Goal: Use online tool/utility: Utilize a website feature to perform a specific function

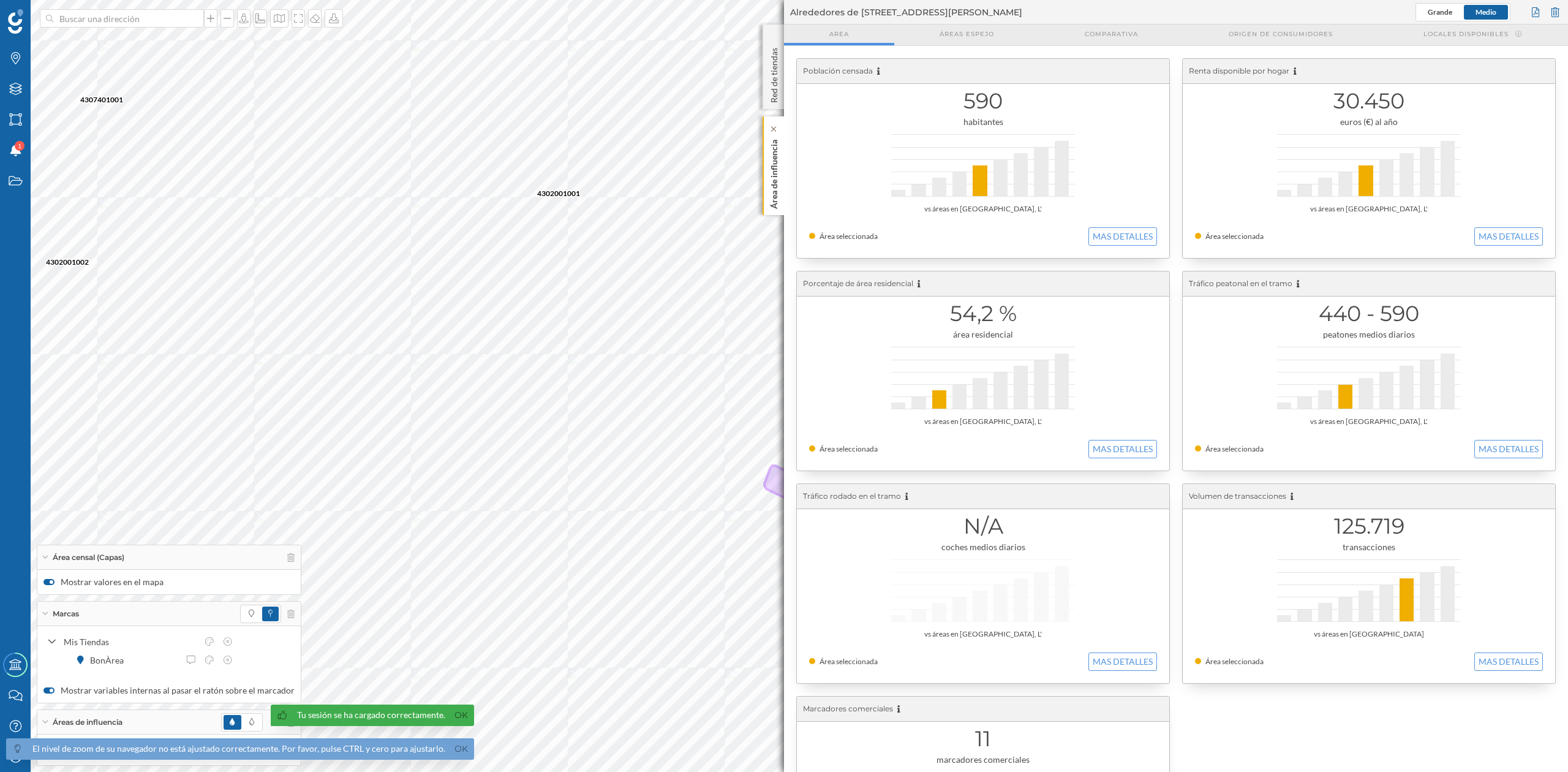
click at [771, 194] on p "Área de influencia" at bounding box center [774, 171] width 12 height 74
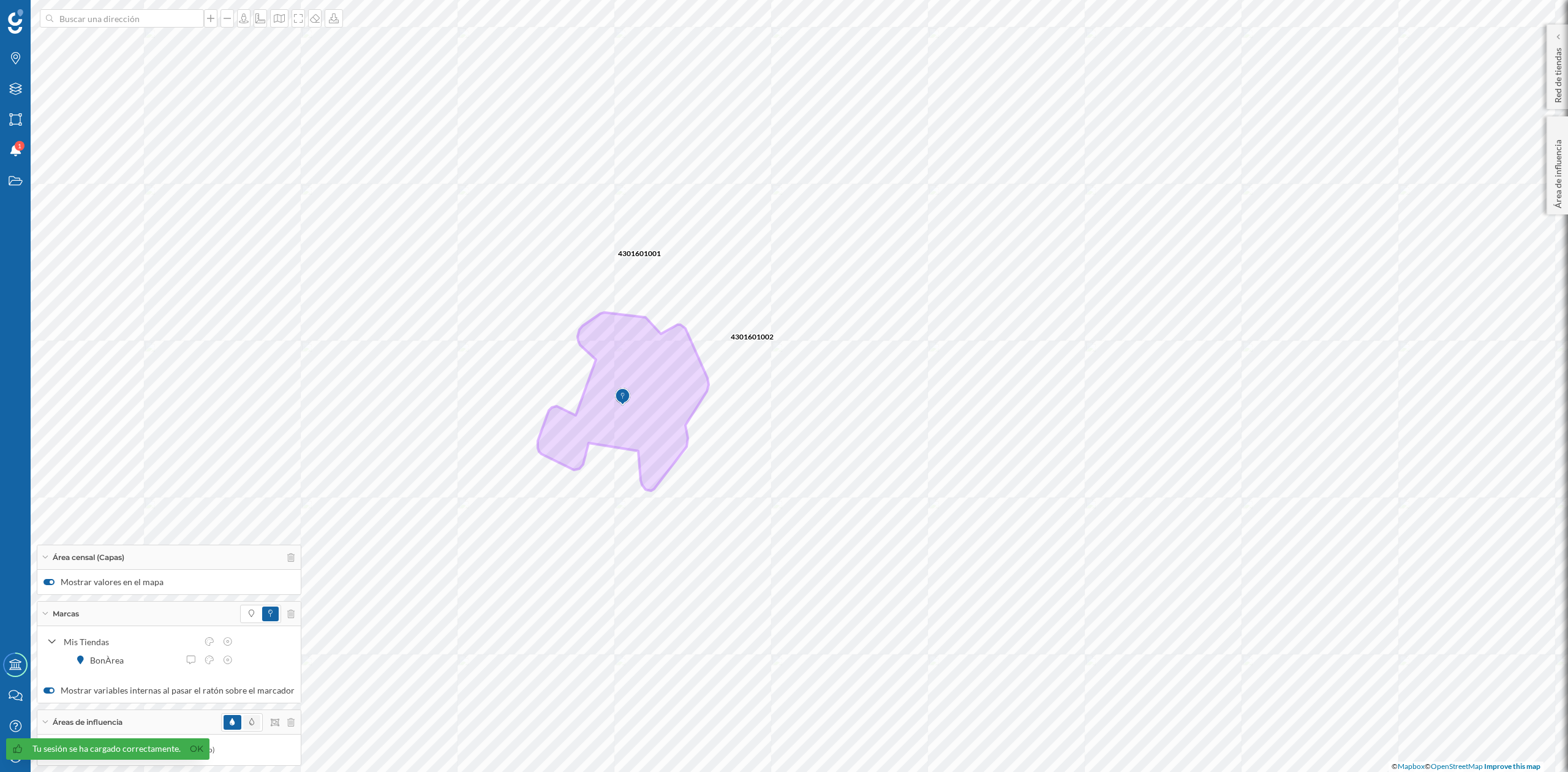
click at [244, 720] on span at bounding box center [252, 722] width 17 height 15
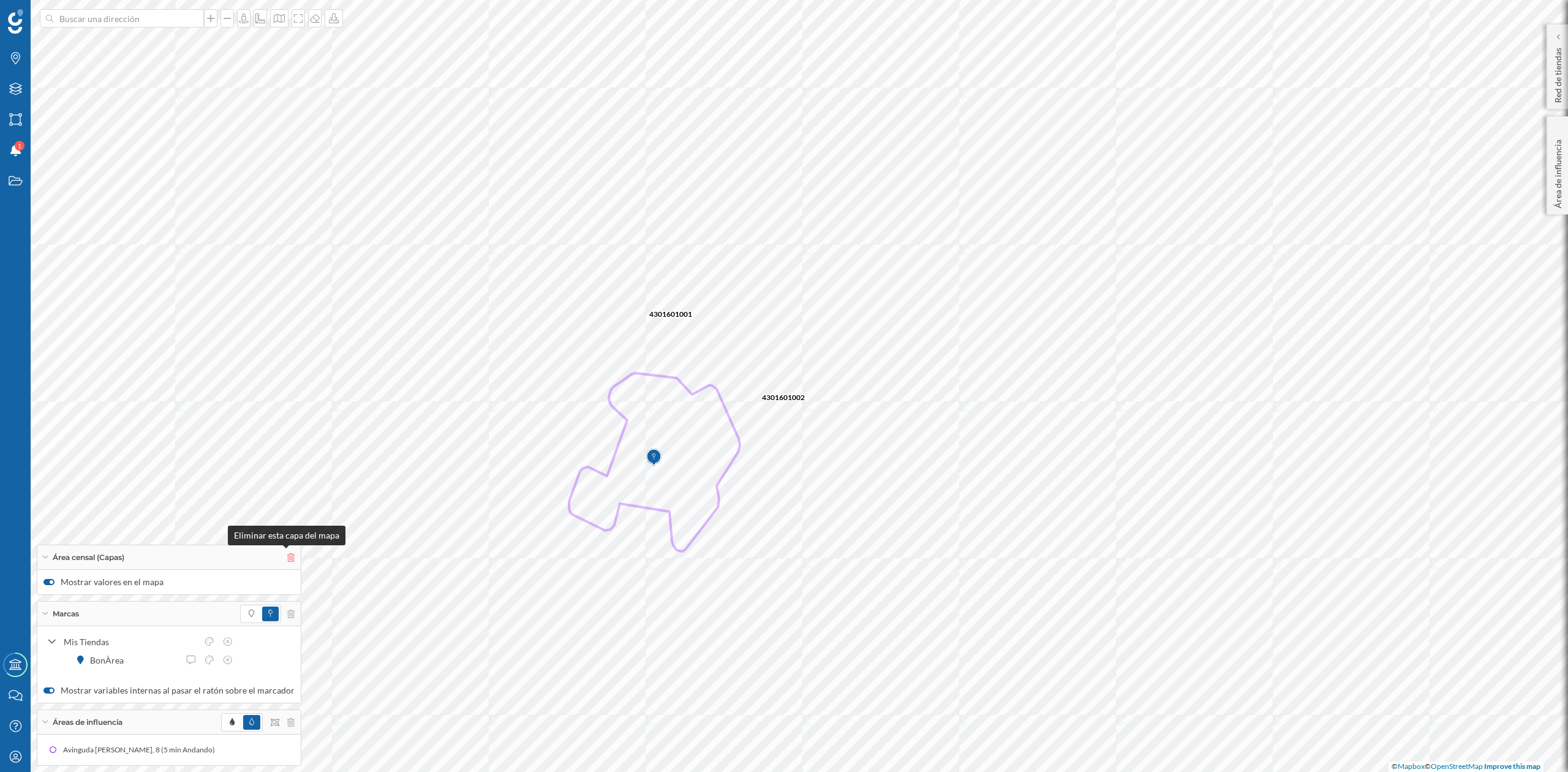
click at [288, 558] on icon at bounding box center [291, 557] width 7 height 8
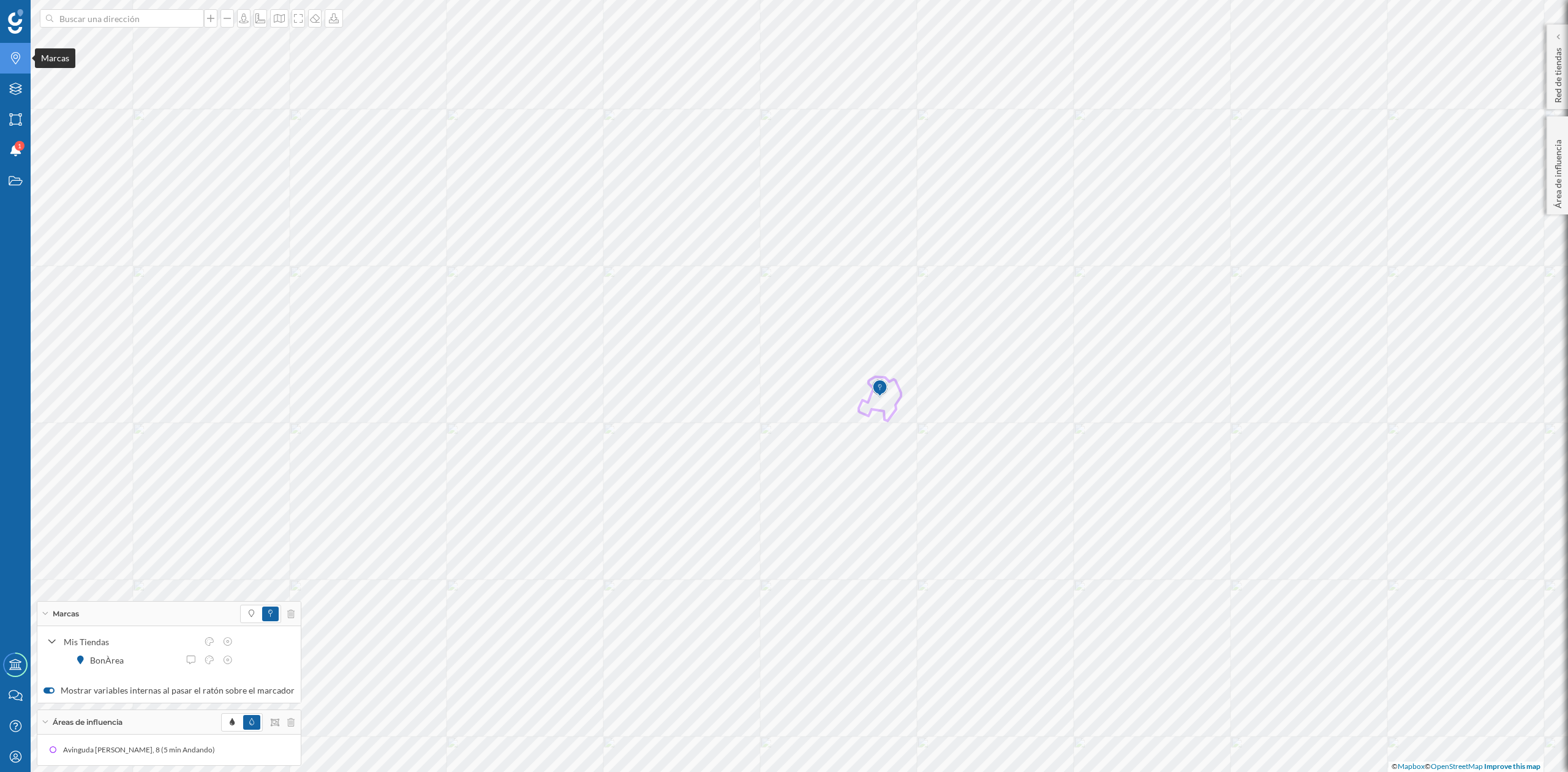
click at [15, 70] on div "Marcas" at bounding box center [15, 58] width 31 height 31
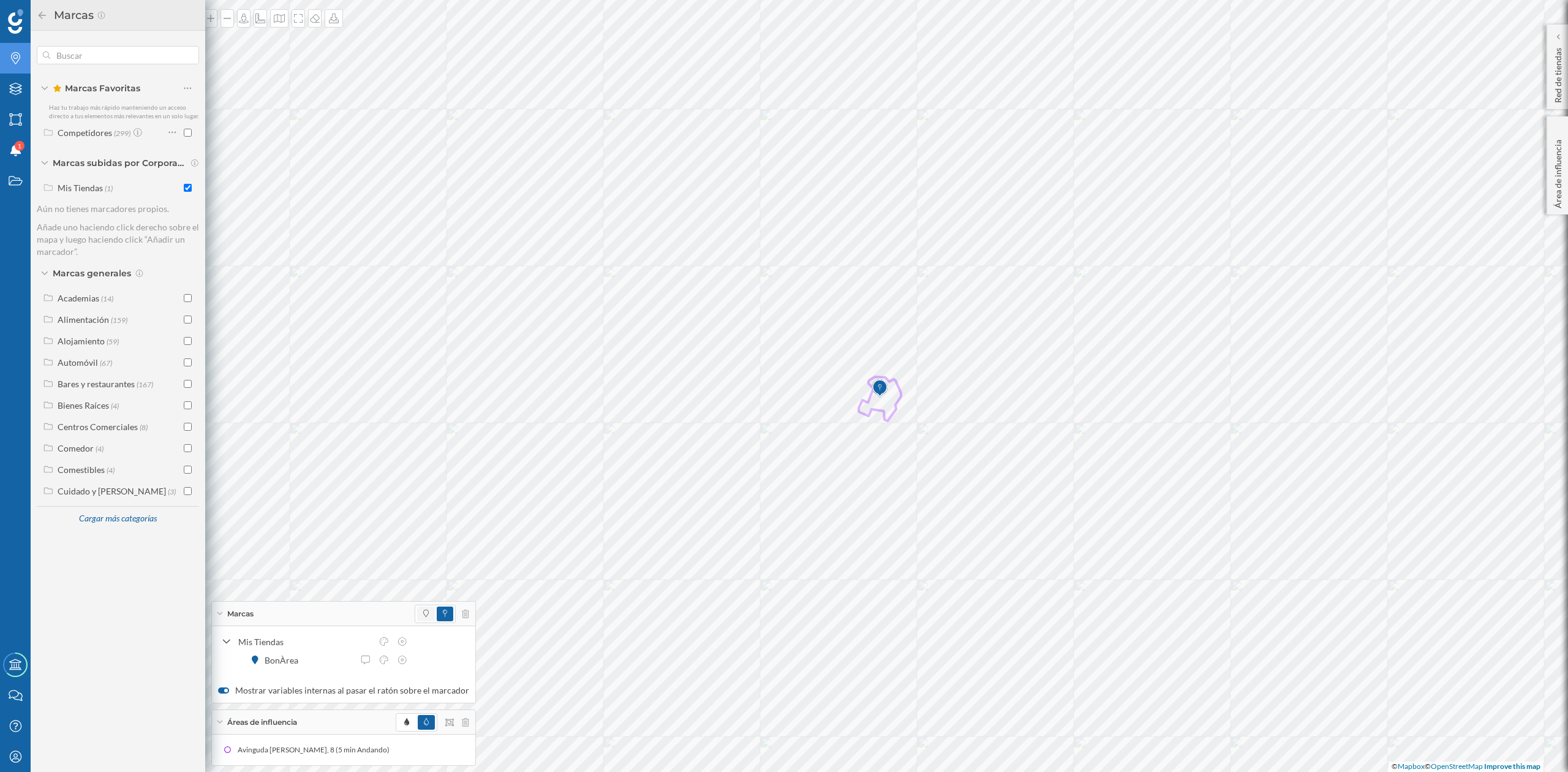
click at [425, 616] on span at bounding box center [425, 614] width 18 height 15
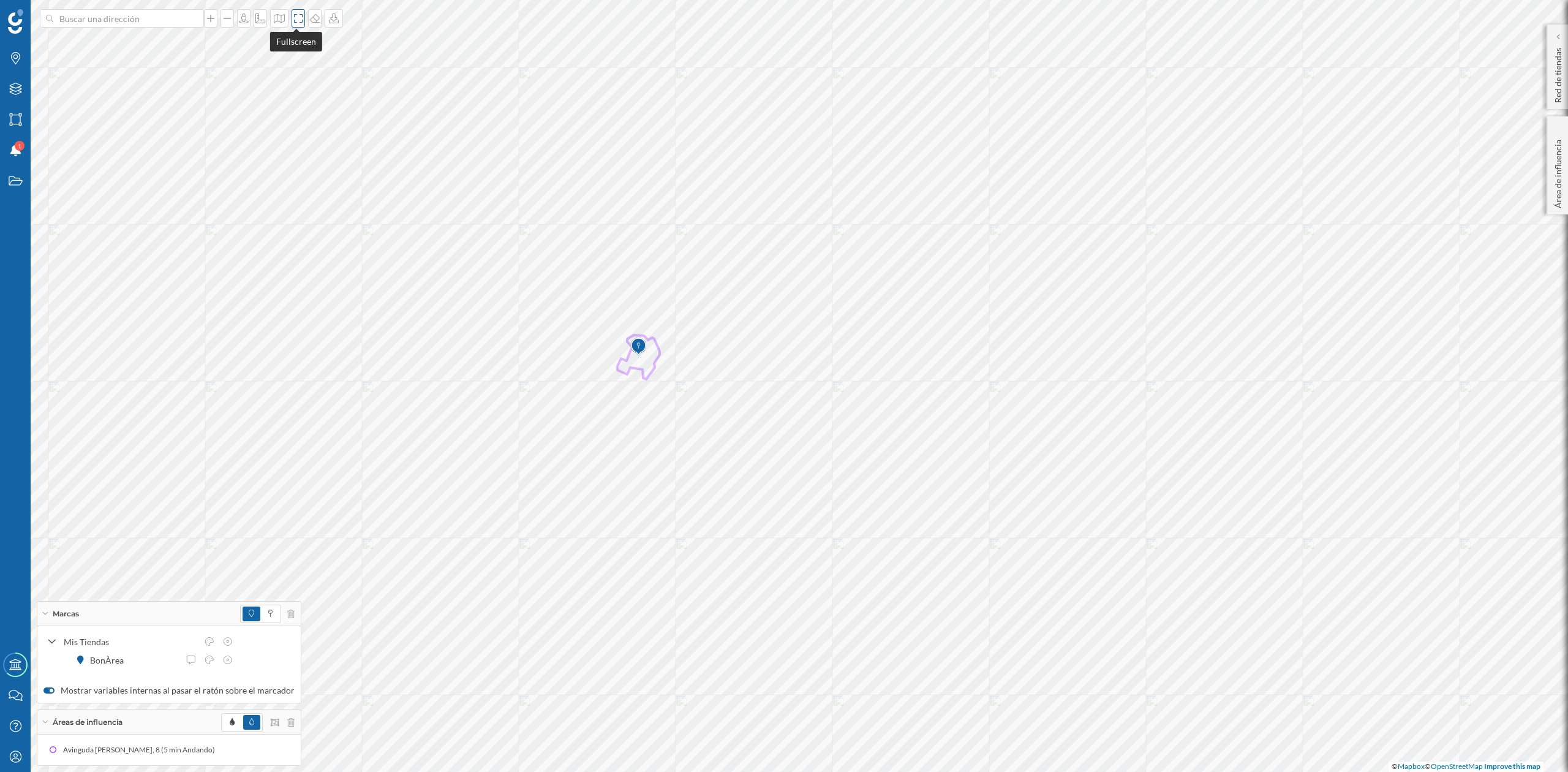
click at [293, 20] on icon at bounding box center [298, 18] width 12 height 9
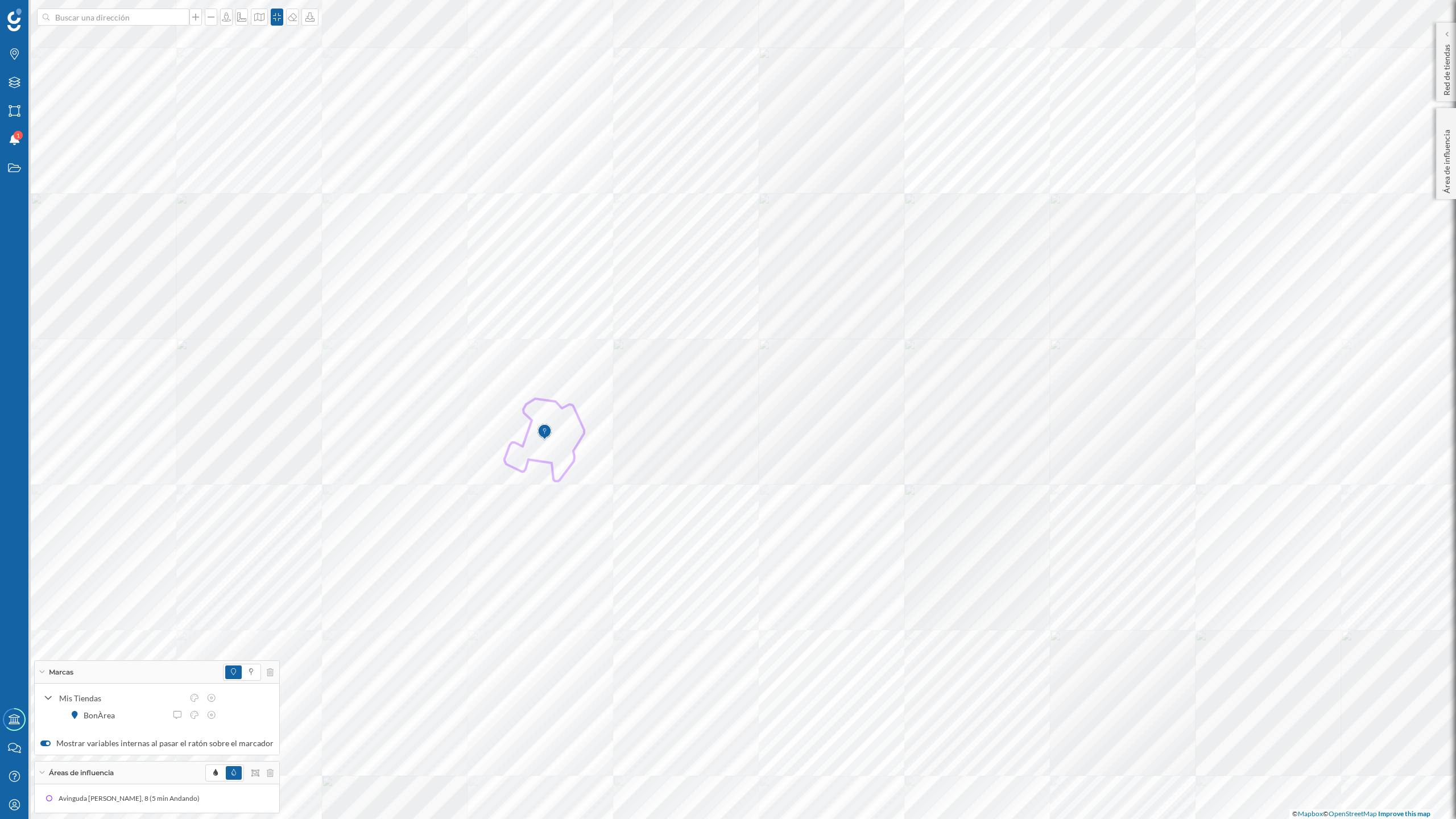
click at [250, 669] on span at bounding box center [251, 672] width 16 height 14
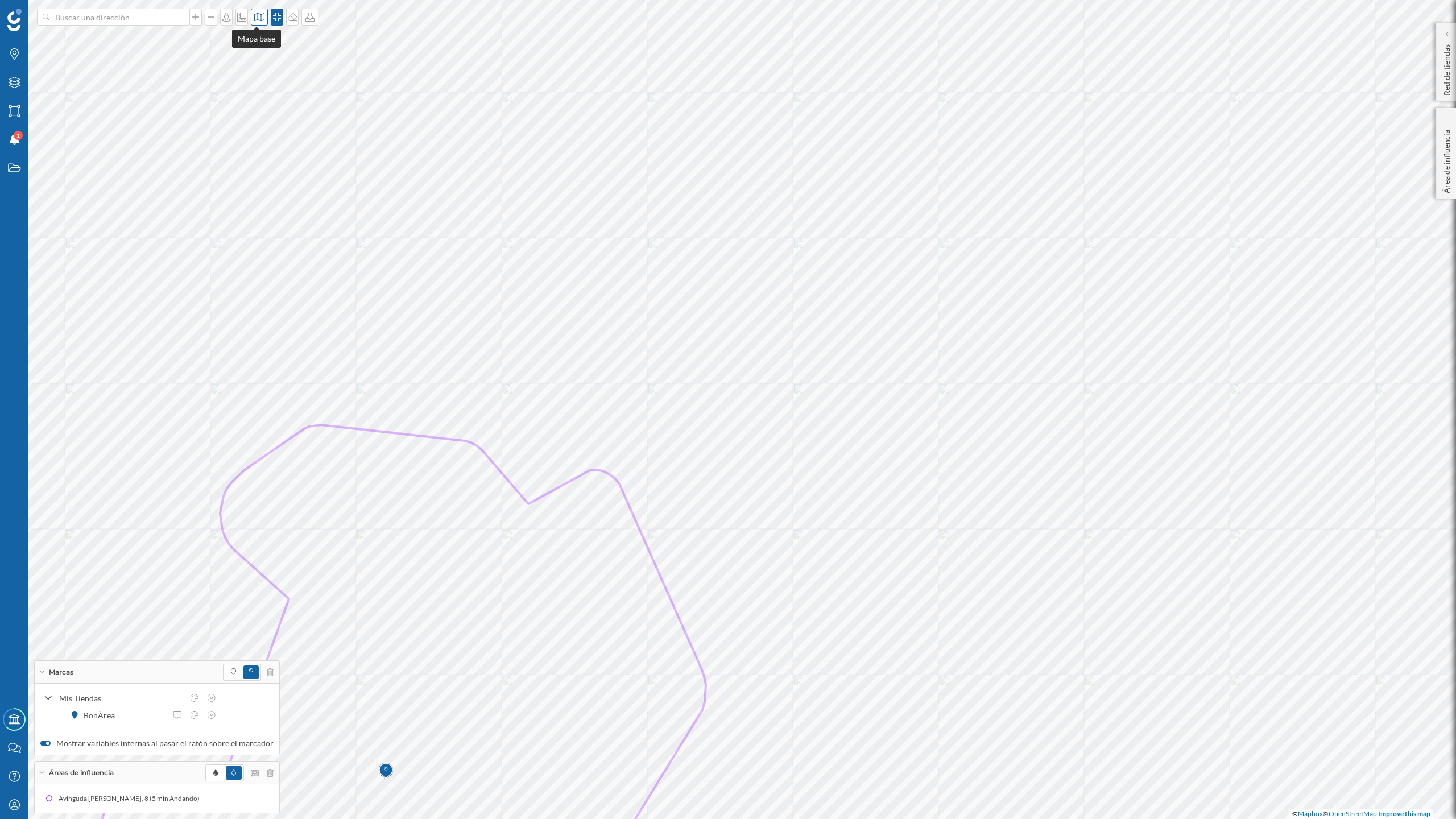
click at [264, 23] on div at bounding box center [259, 17] width 17 height 17
click at [283, 167] on img at bounding box center [270, 160] width 34 height 40
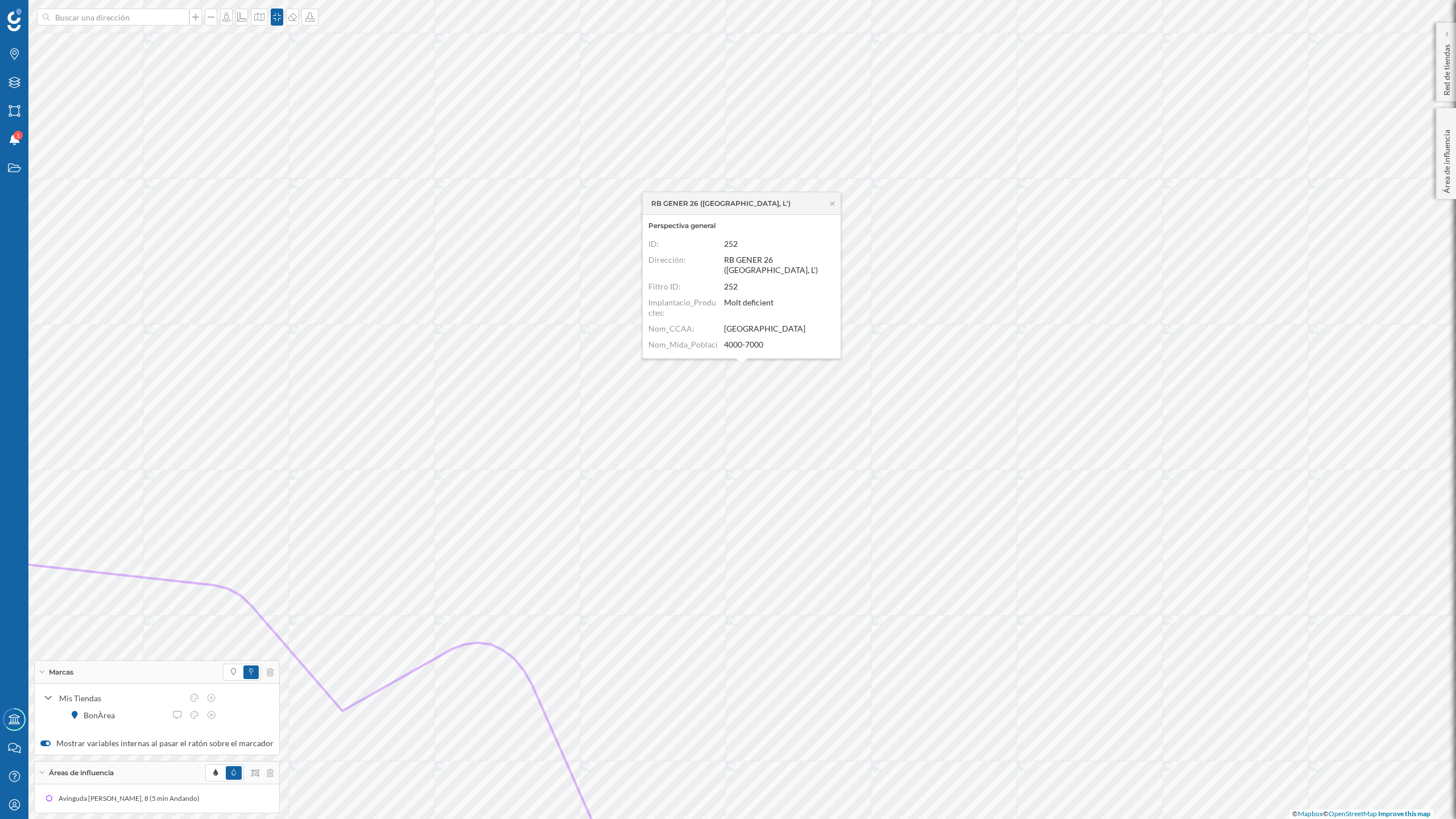
click at [836, 201] on div "RB GENER 26 ([GEOGRAPHIC_DATA], L')" at bounding box center [742, 203] width 198 height 23
click at [829, 201] on icon at bounding box center [832, 203] width 9 height 7
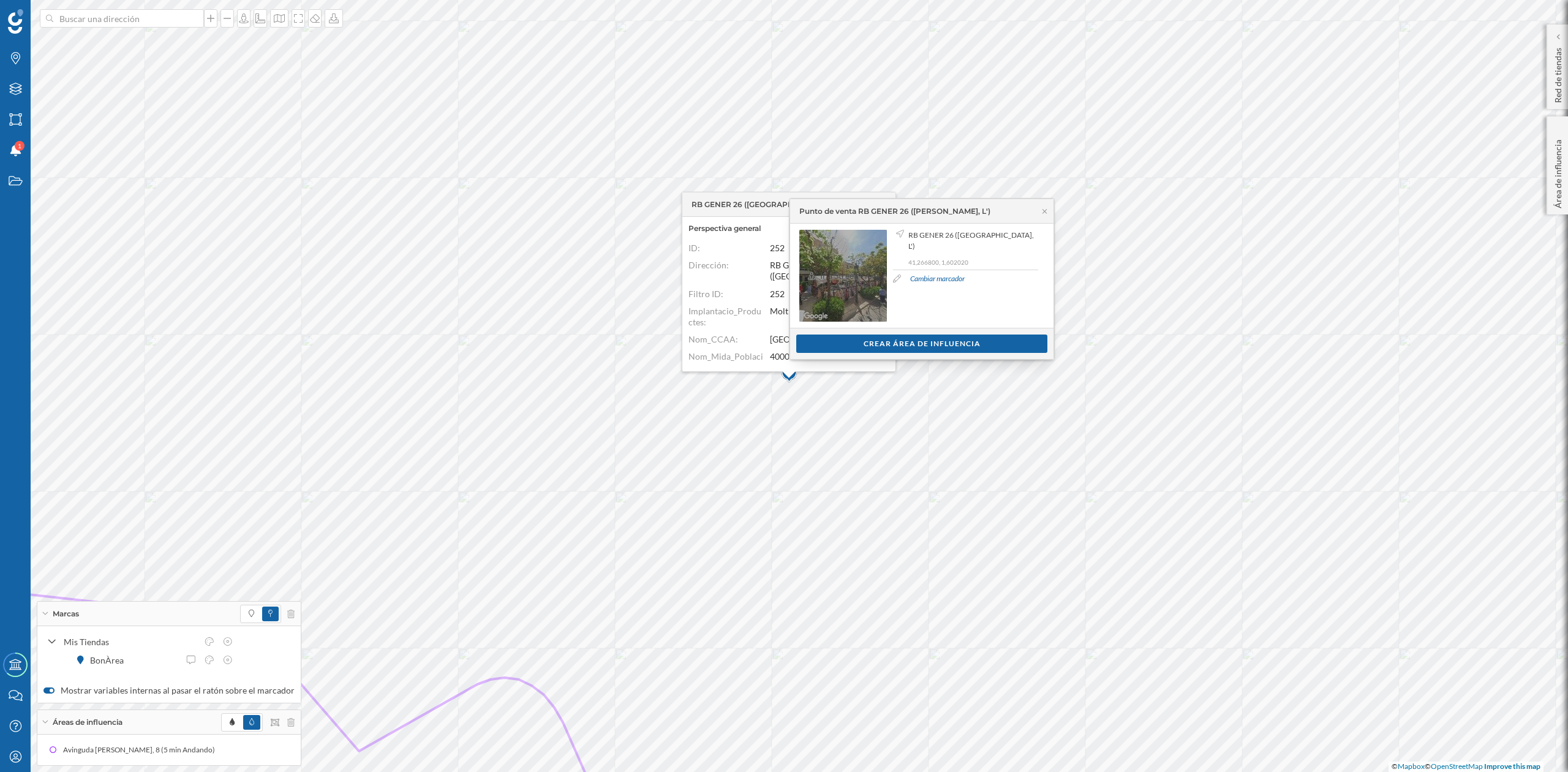
click at [863, 271] on span "Ir a Street View" at bounding box center [850, 275] width 58 height 12
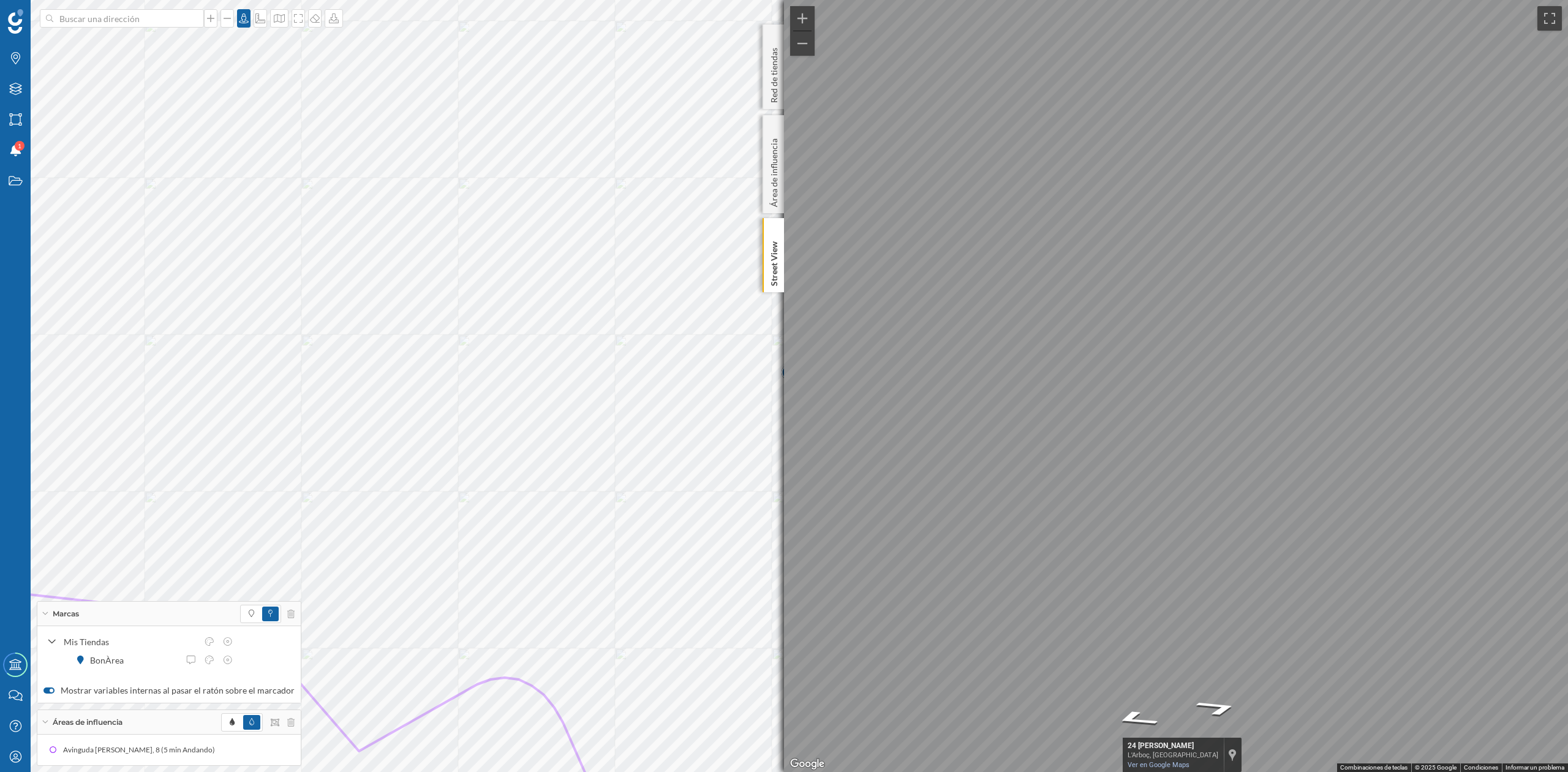
click at [620, 497] on div "Marcas Capas Áreas Notificaciones 1 Estados Academy Contacta con nosotros Centr…" at bounding box center [784, 386] width 1568 height 772
click at [775, 230] on icon at bounding box center [774, 230] width 6 height 6
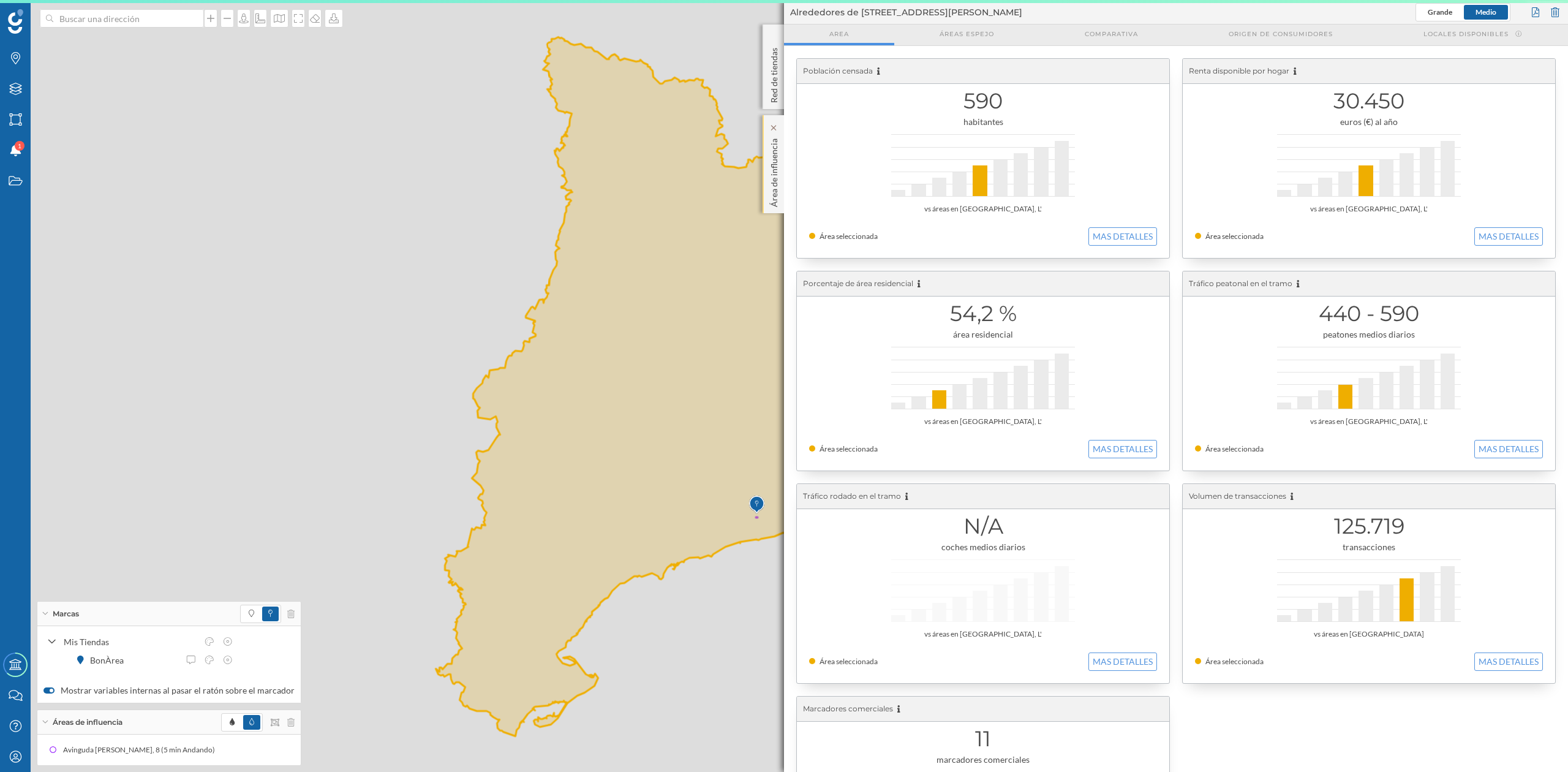
click at [767, 175] on div "Área de influencia" at bounding box center [773, 164] width 22 height 98
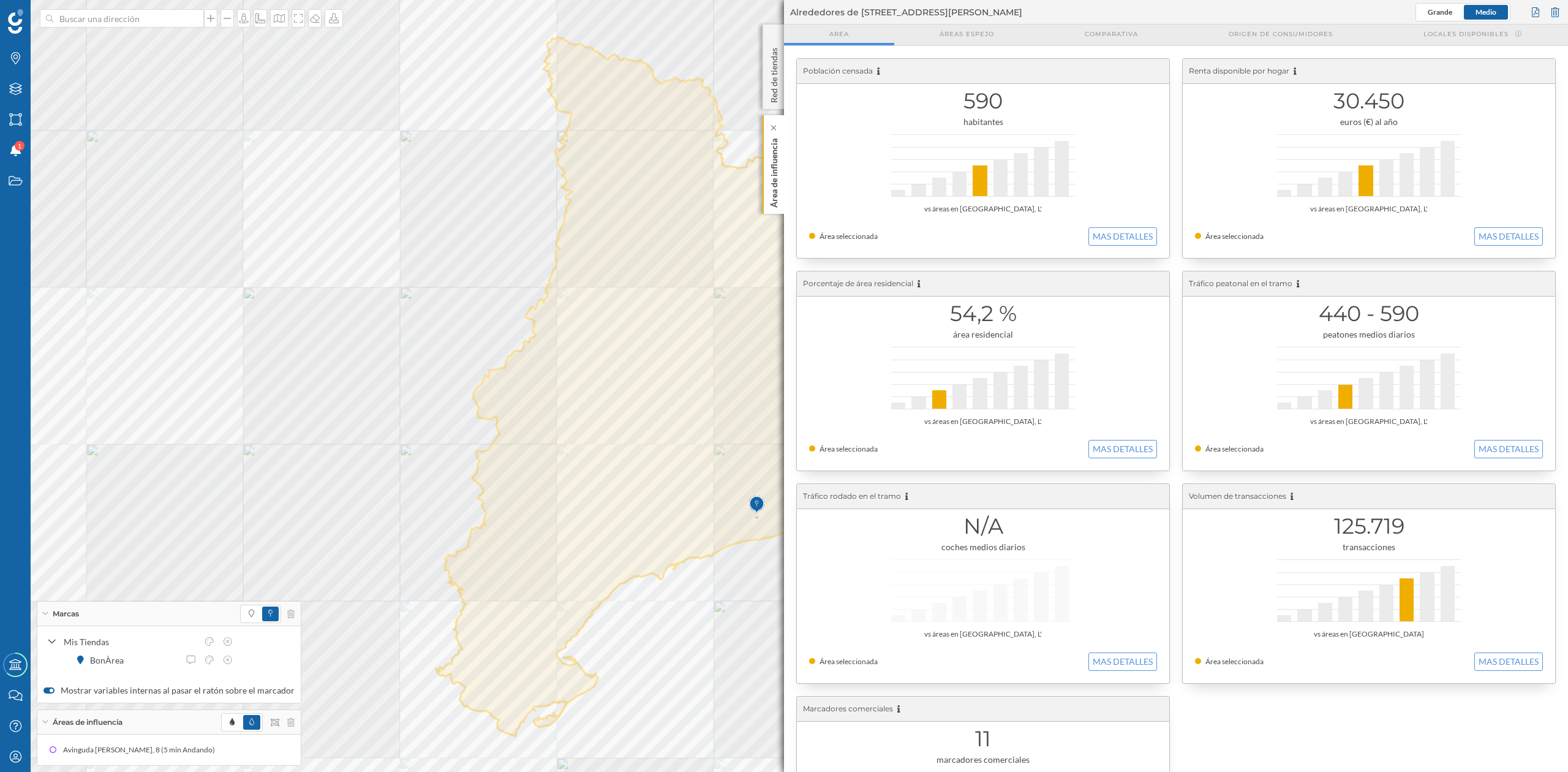
click at [773, 190] on p "Área de influencia" at bounding box center [774, 171] width 12 height 74
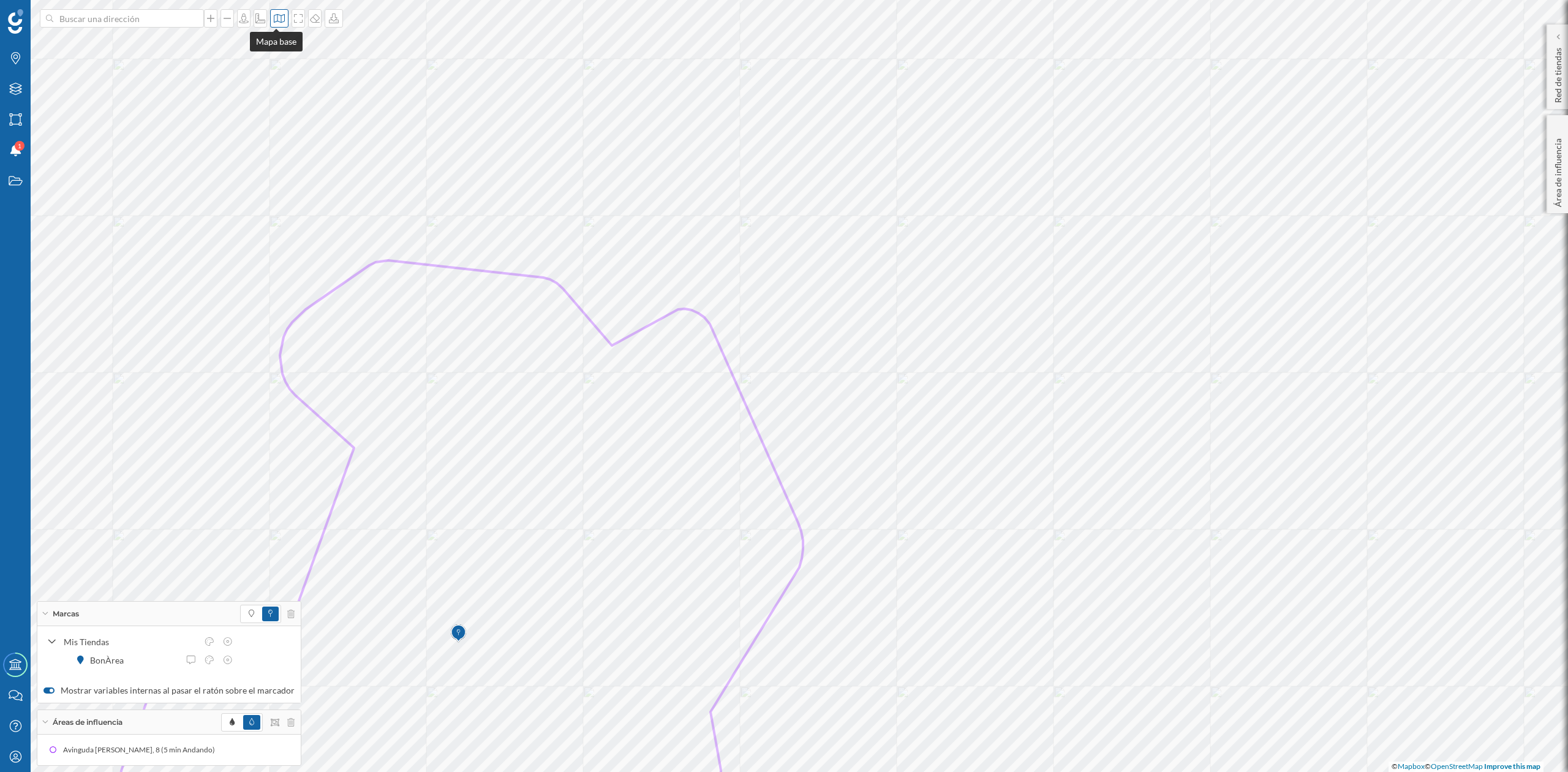
click at [274, 20] on icon at bounding box center [279, 18] width 12 height 9
click at [286, 81] on img at bounding box center [291, 81] width 37 height 43
click at [277, 22] on icon at bounding box center [279, 18] width 12 height 9
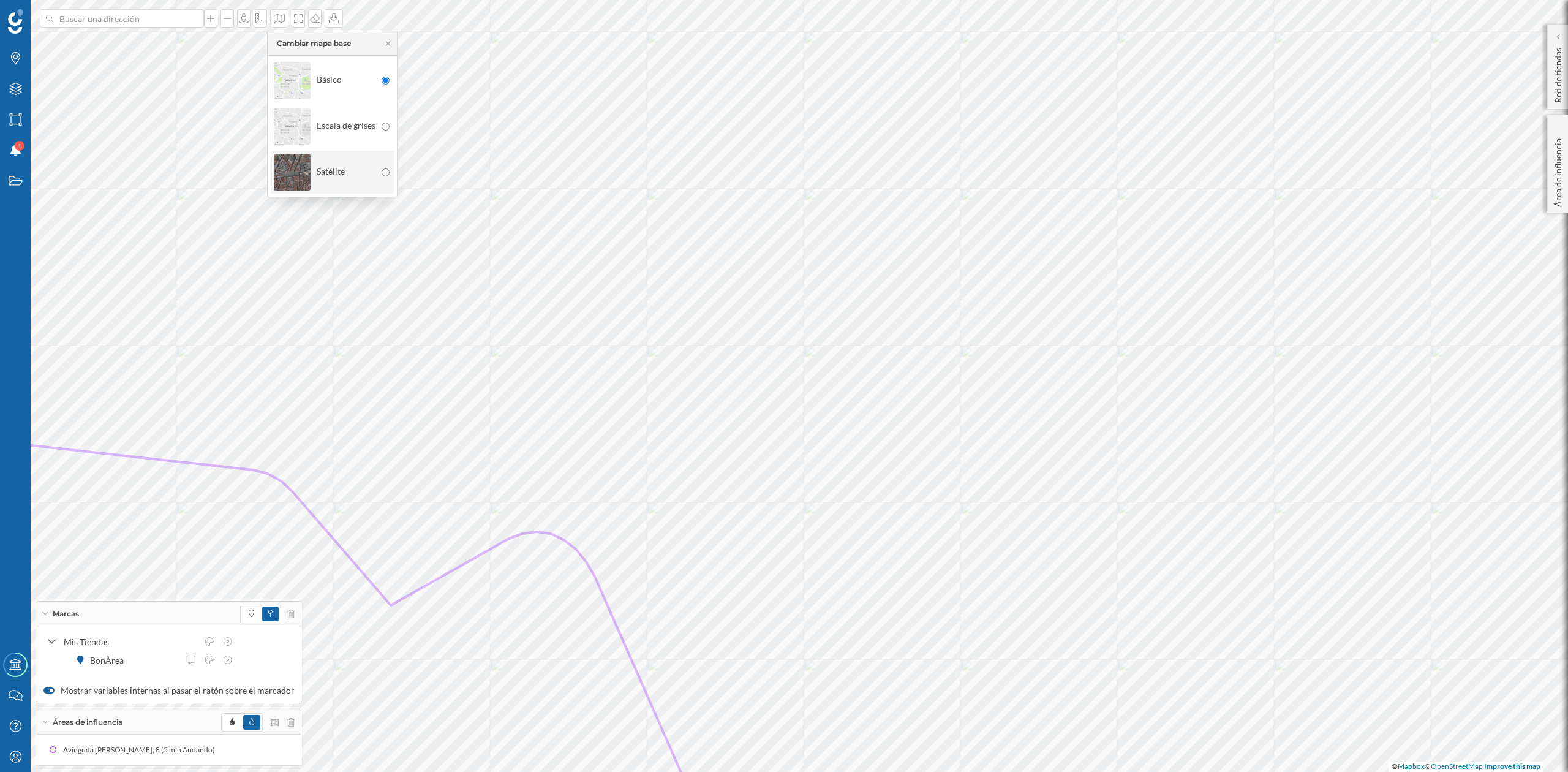
click at [292, 163] on img at bounding box center [291, 172] width 37 height 43
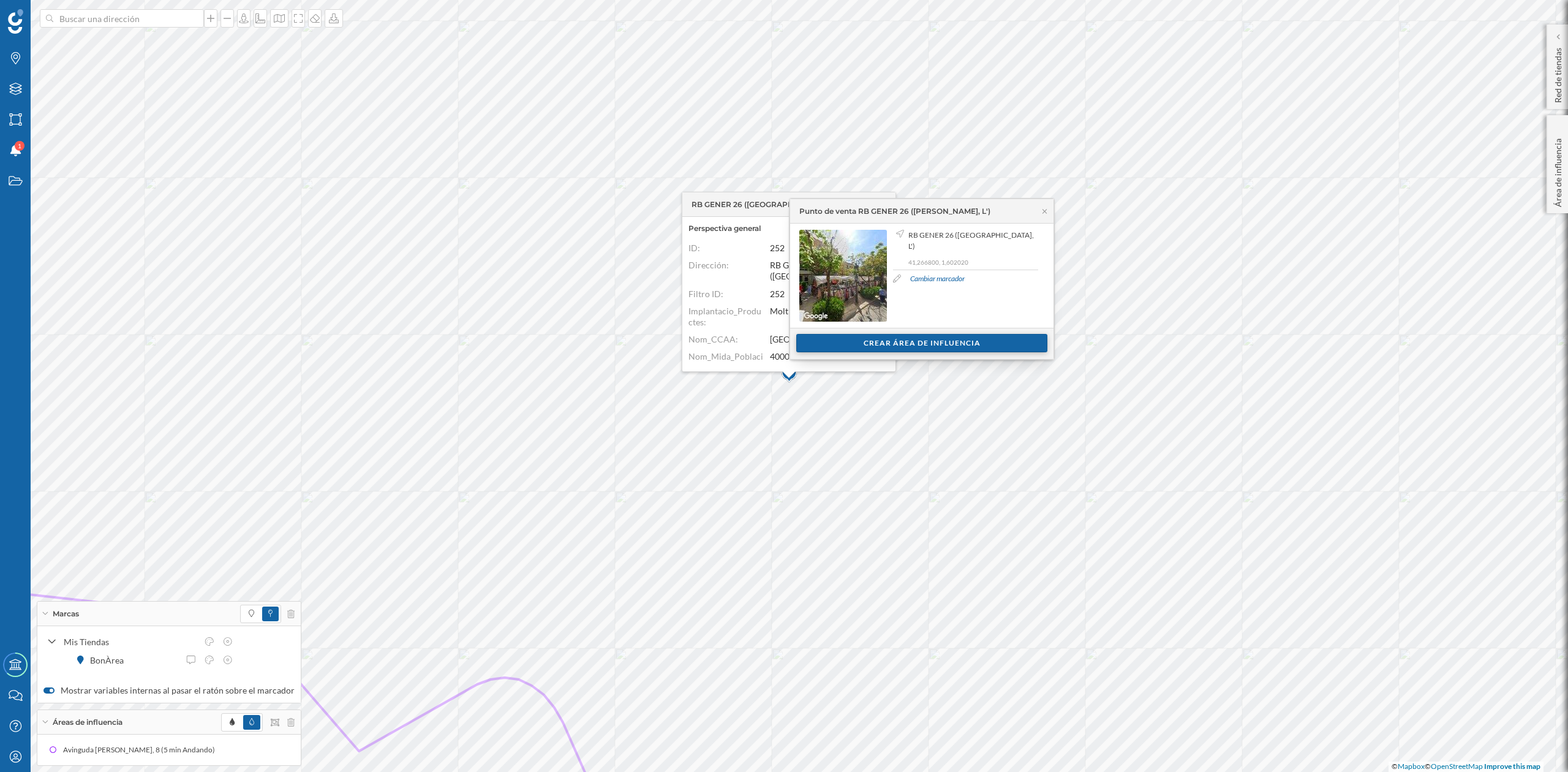
click at [912, 346] on div "Crear área de influencia" at bounding box center [922, 343] width 251 height 19
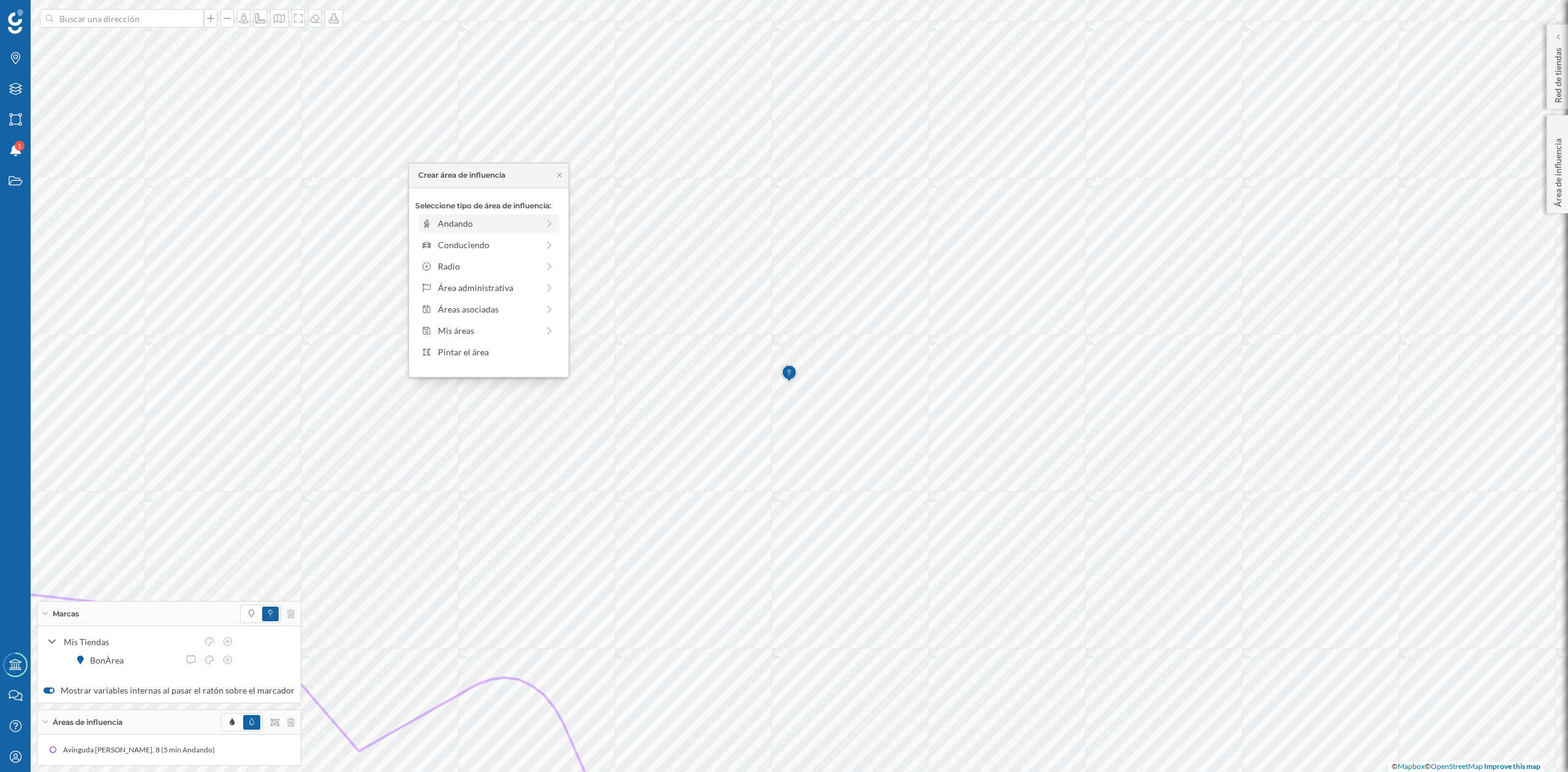
click at [500, 230] on div "Andando" at bounding box center [488, 223] width 100 height 13
drag, startPoint x: 426, startPoint y: 242, endPoint x: 446, endPoint y: 242, distance: 20.0
click at [446, 242] on div at bounding box center [445, 240] width 12 height 12
click at [485, 307] on div "Crear área de influencia" at bounding box center [488, 311] width 147 height 19
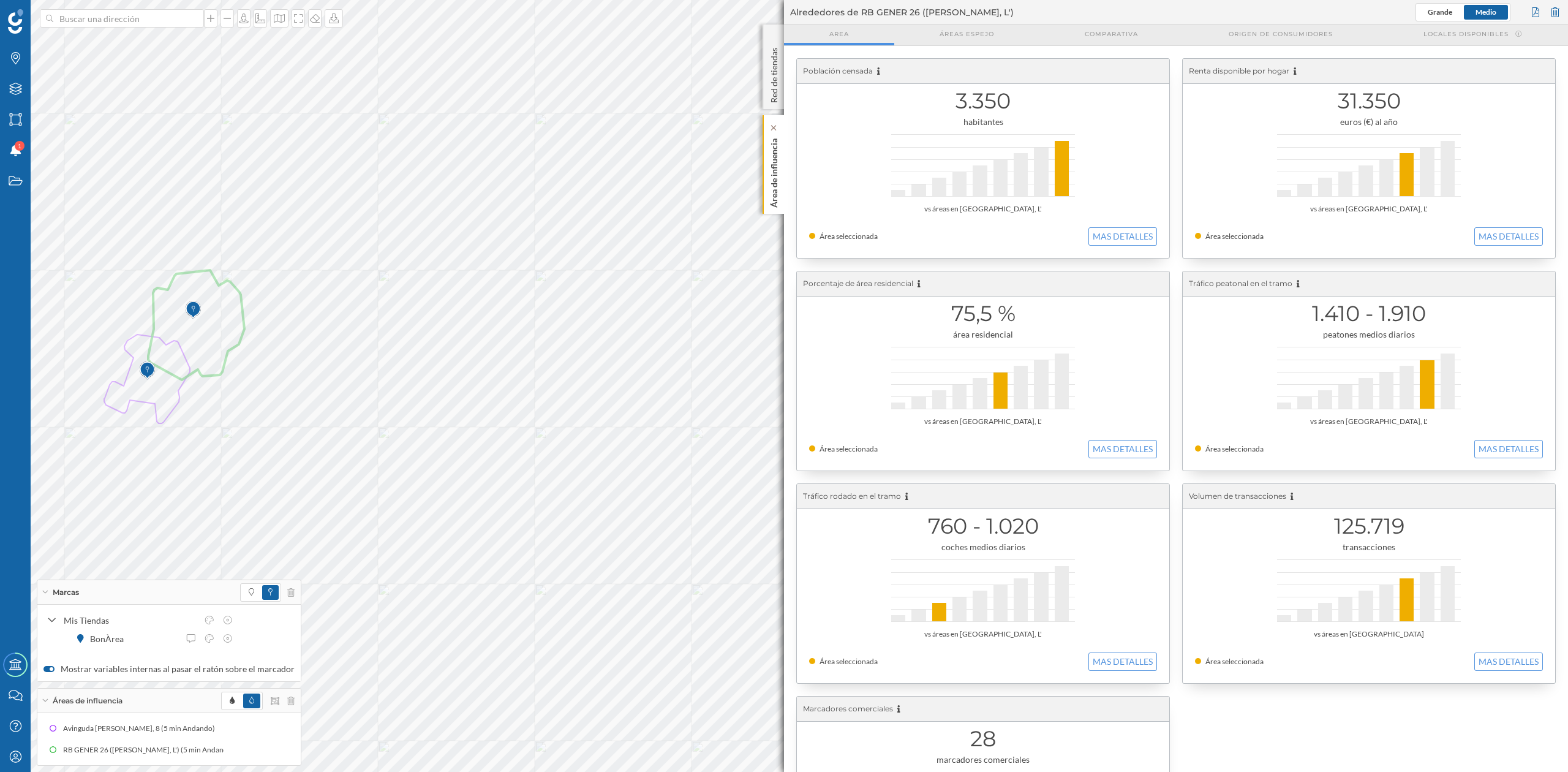
click at [777, 185] on p "Área de influencia" at bounding box center [774, 171] width 12 height 74
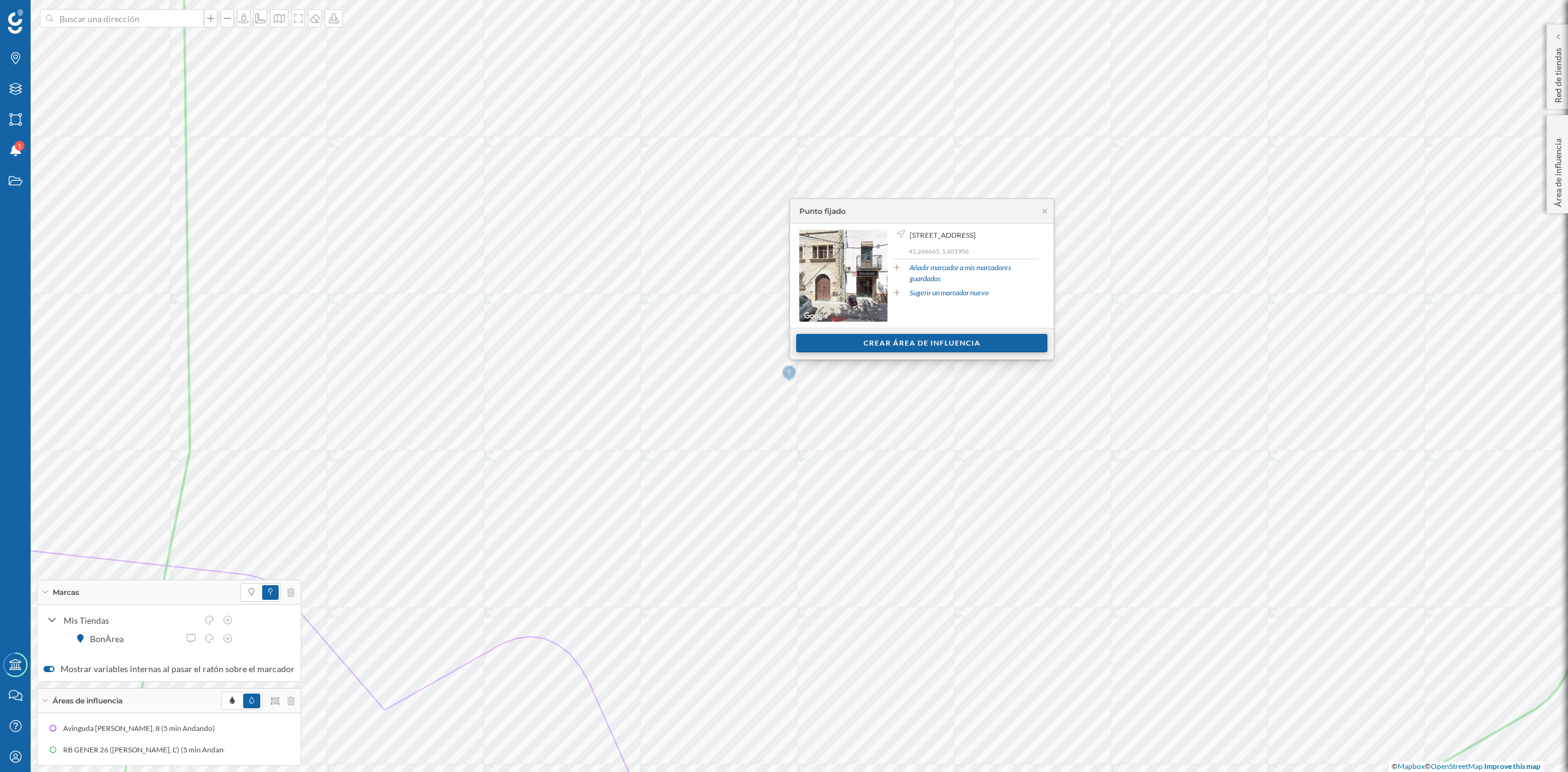
click at [917, 343] on div "Crear área de influencia" at bounding box center [922, 343] width 251 height 19
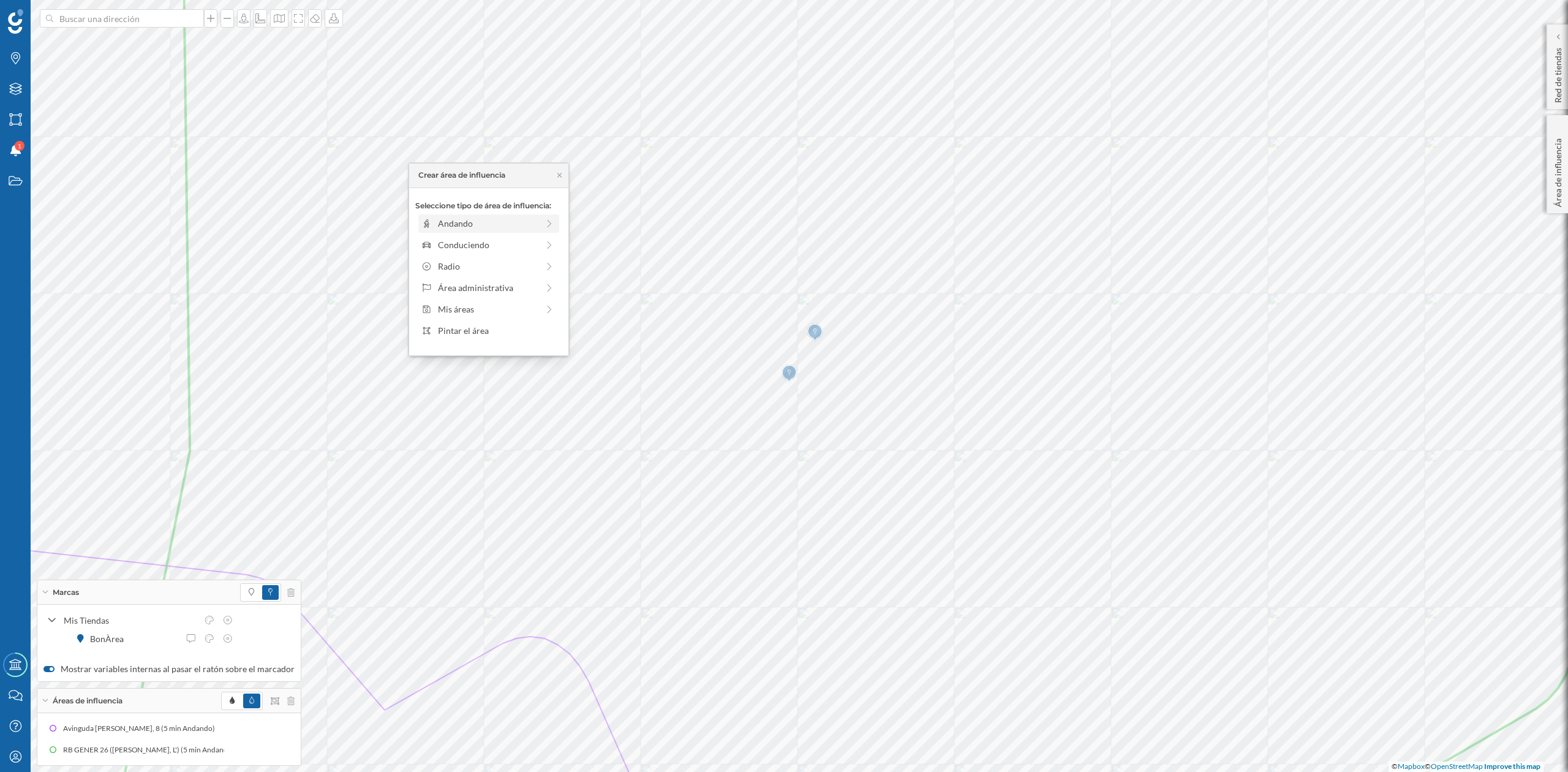
click at [481, 221] on div "Andando" at bounding box center [488, 223] width 100 height 13
drag, startPoint x: 434, startPoint y: 238, endPoint x: 445, endPoint y: 238, distance: 11.0
click at [445, 238] on div at bounding box center [444, 240] width 12 height 12
click at [491, 311] on div "Crear área de influencia" at bounding box center [488, 311] width 147 height 19
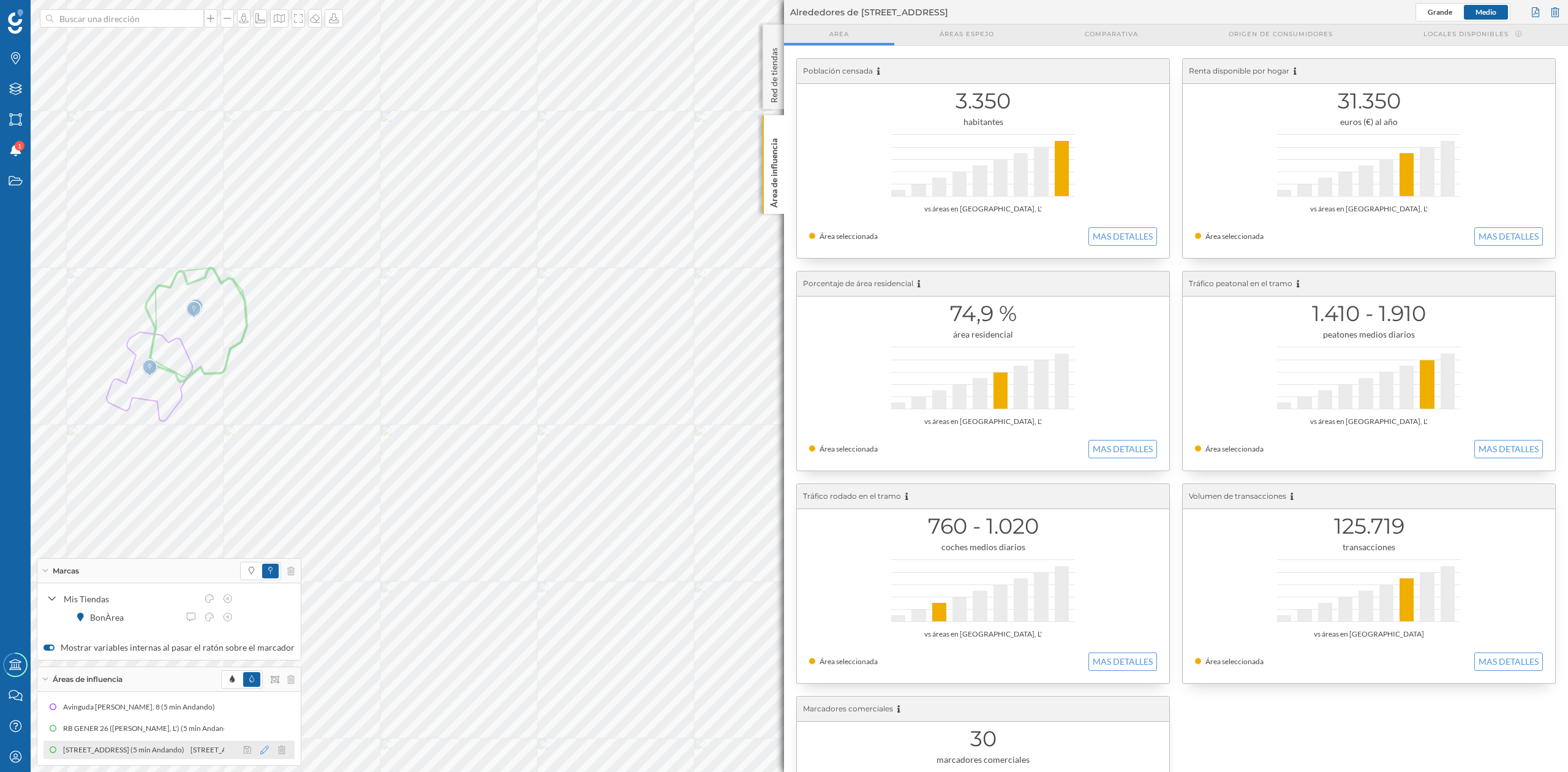
click at [260, 750] on icon at bounding box center [264, 750] width 8 height 8
click at [214, 645] on div at bounding box center [214, 644] width 12 height 12
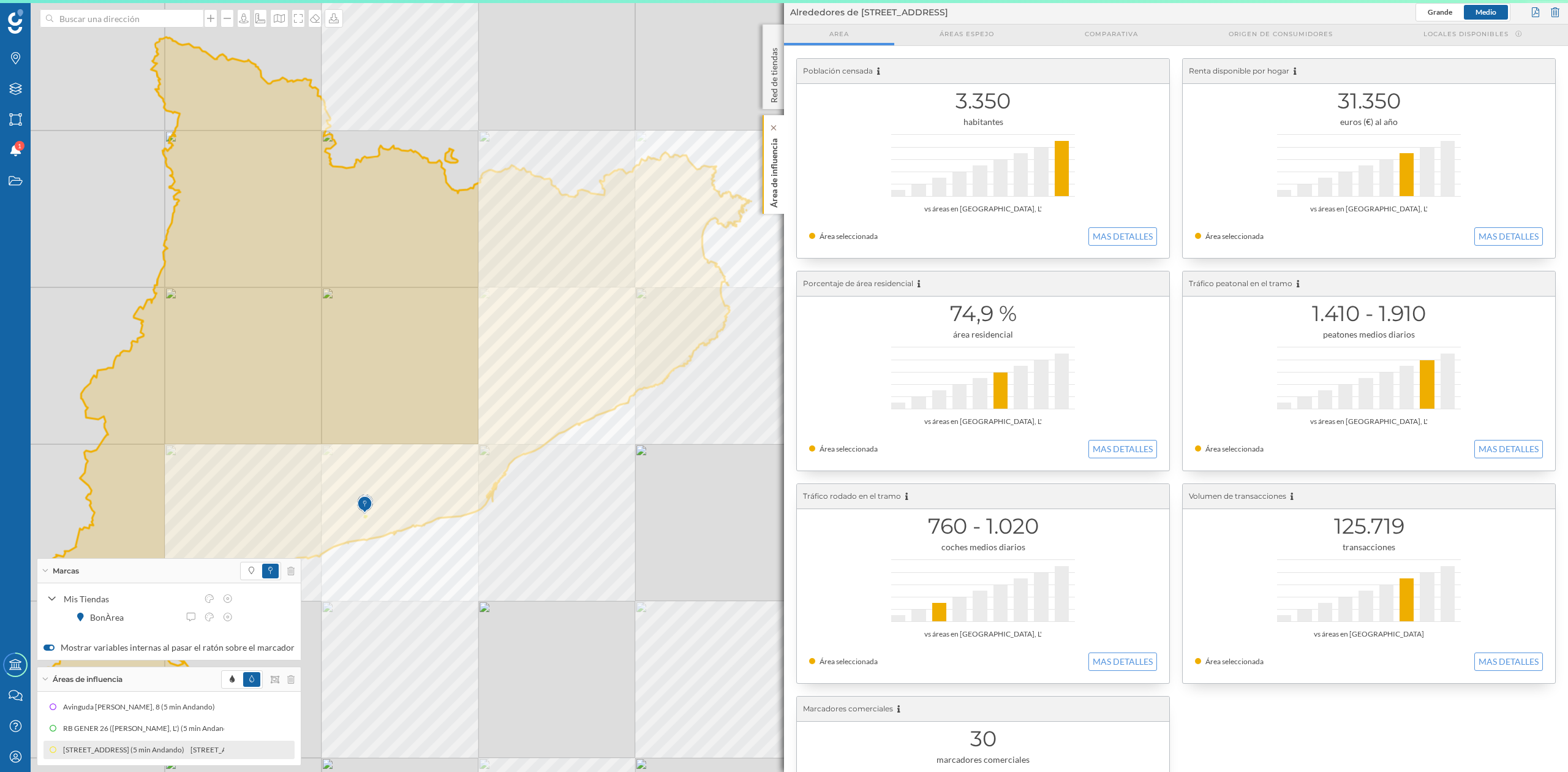
click at [777, 182] on p "Área de influencia" at bounding box center [774, 171] width 12 height 74
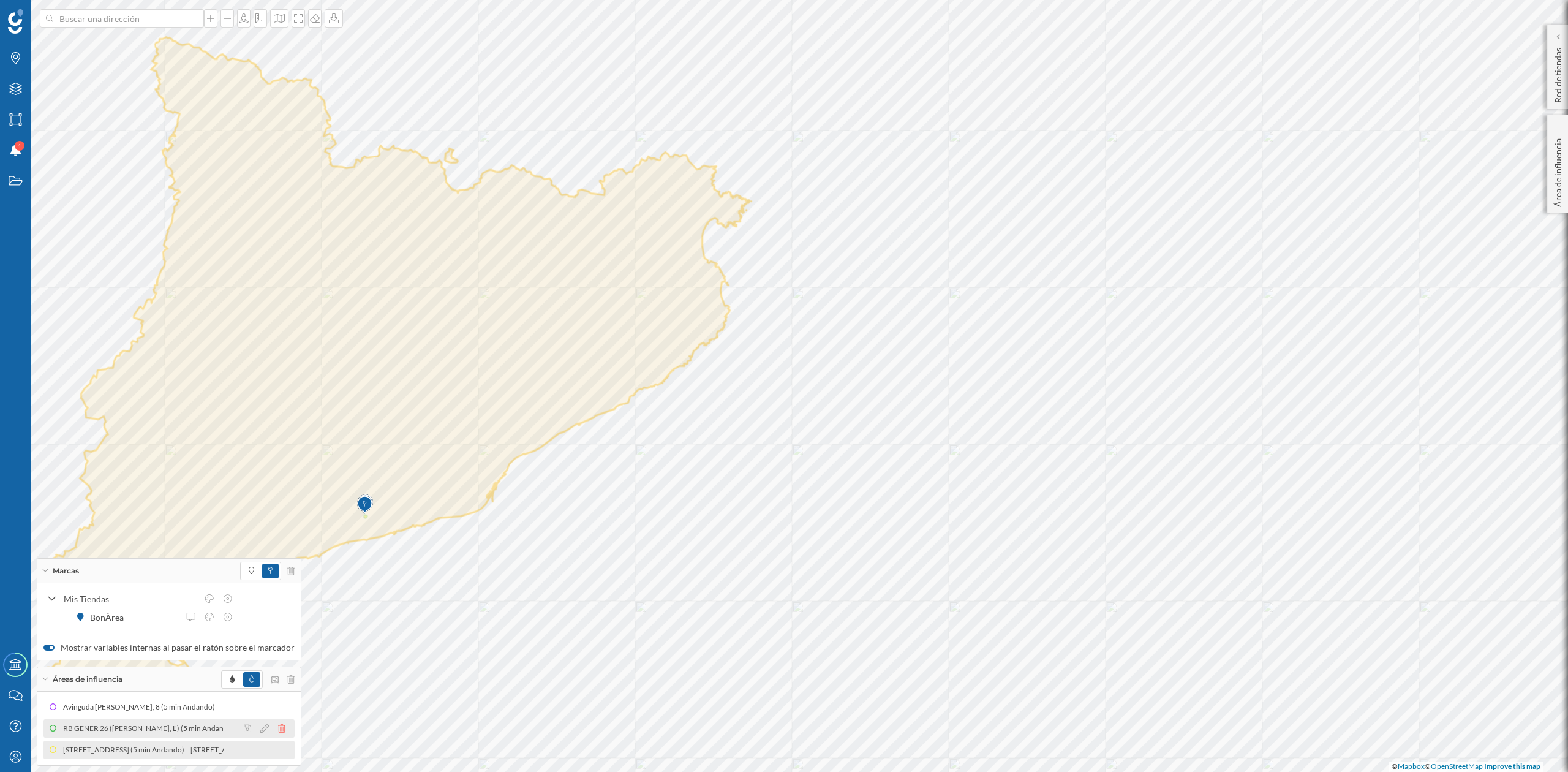
click at [278, 728] on icon at bounding box center [282, 728] width 7 height 8
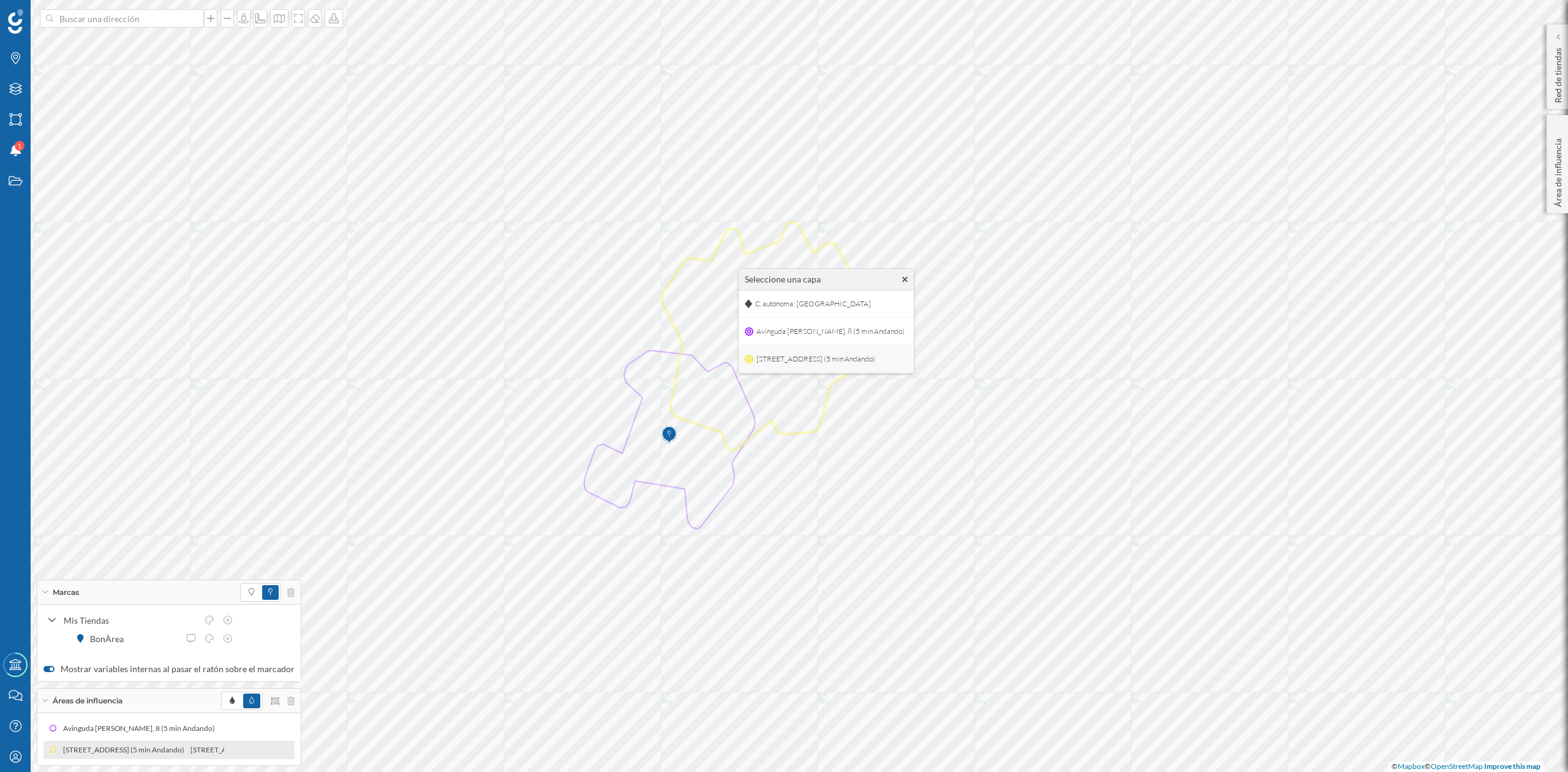
click at [773, 365] on span "[STREET_ADDRESS] (5 min Andando)" at bounding box center [815, 359] width 125 height 19
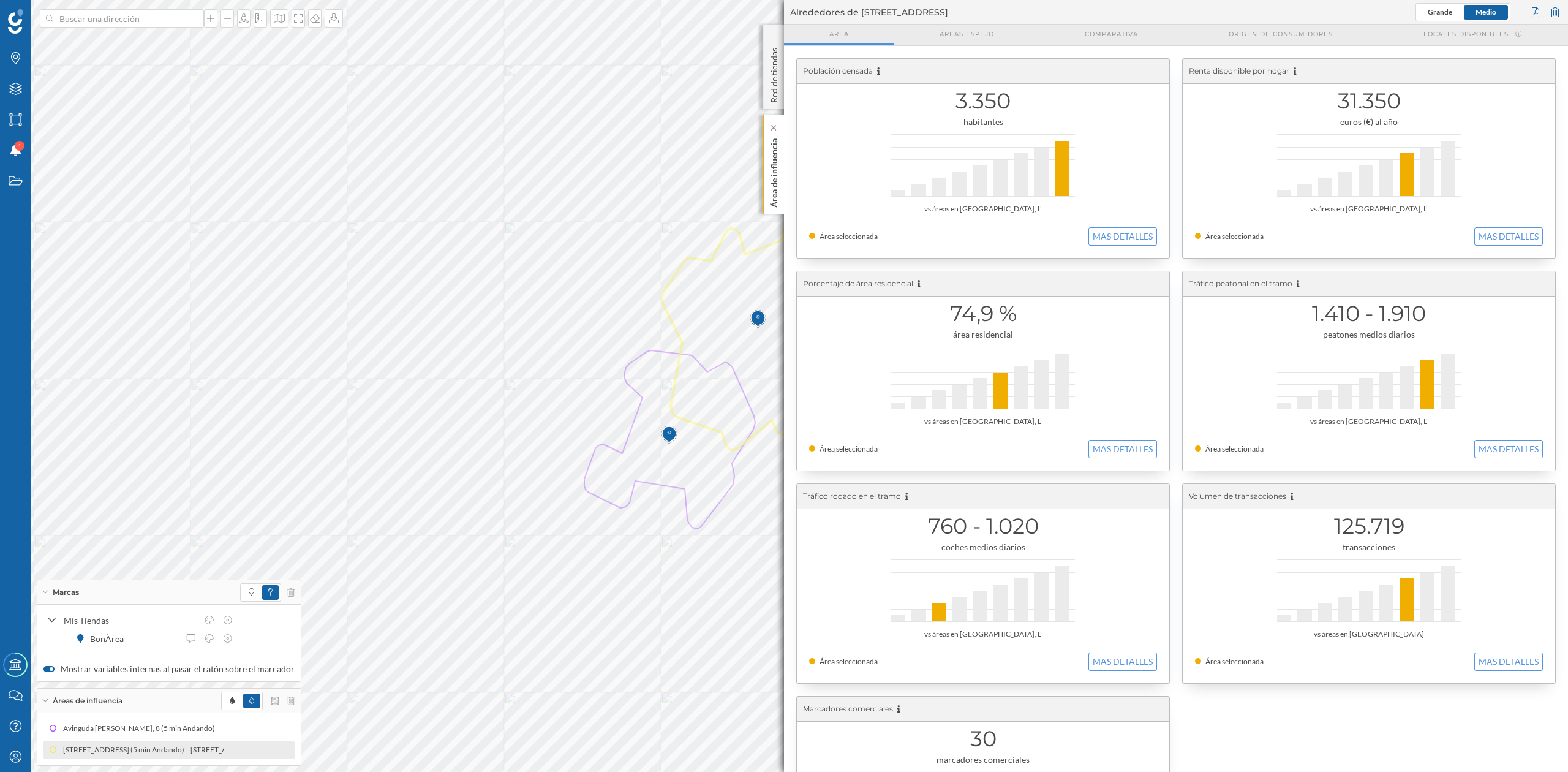
click at [777, 185] on p "Área de influencia" at bounding box center [774, 171] width 12 height 74
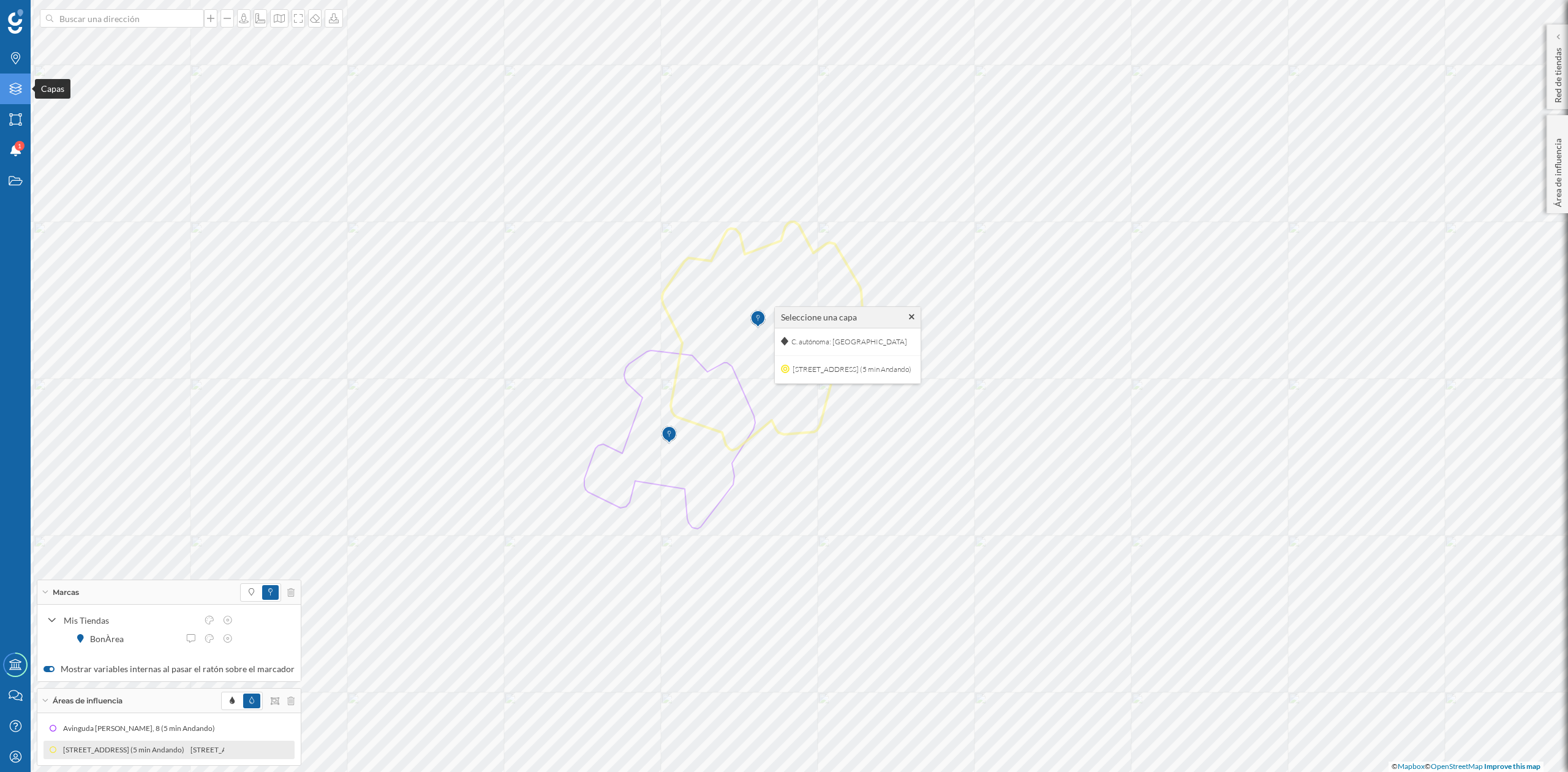
click at [9, 87] on icon "Capas" at bounding box center [16, 88] width 15 height 12
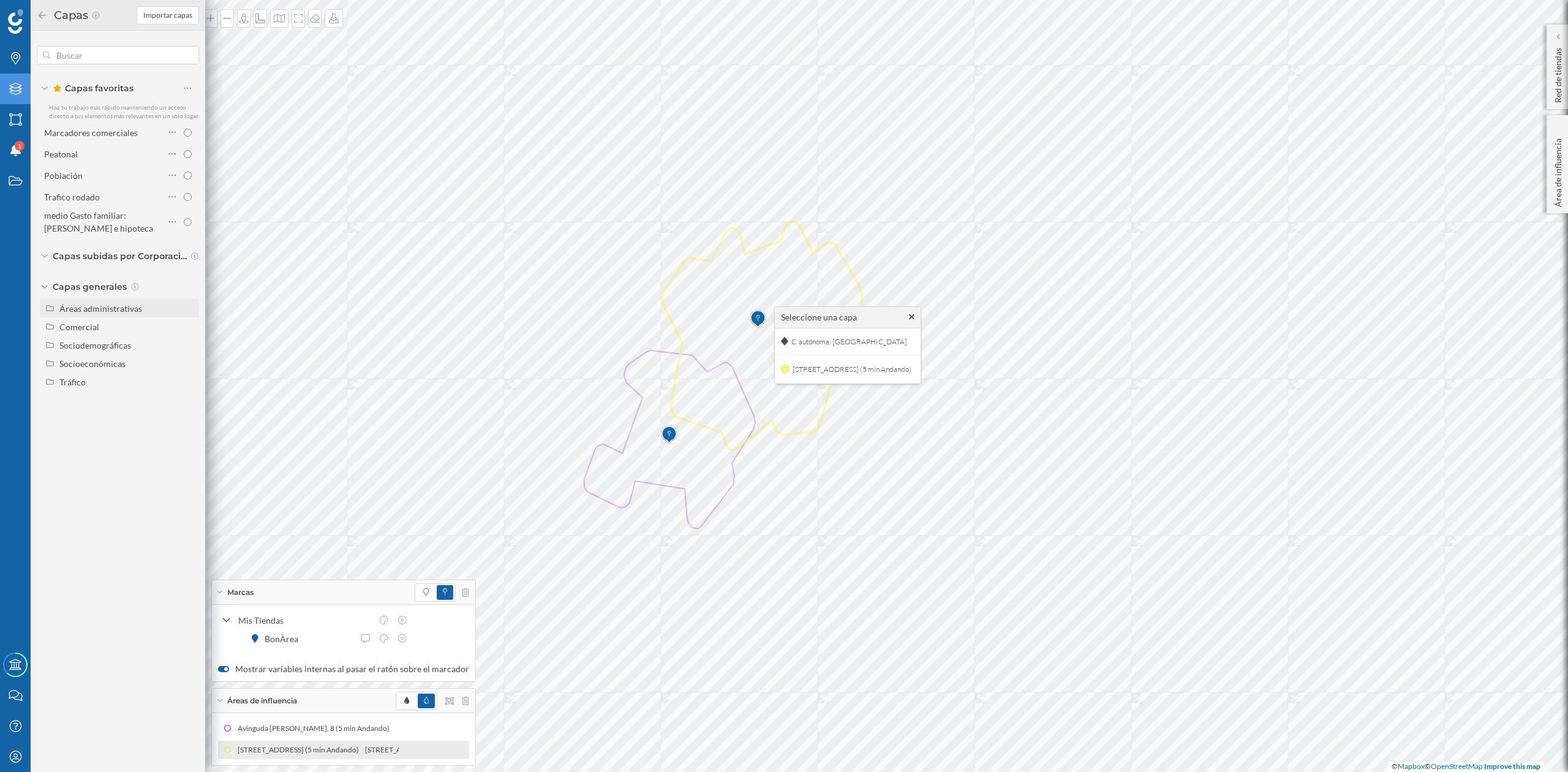
click at [126, 309] on div "Áreas administrativas" at bounding box center [100, 308] width 82 height 10
click at [914, 315] on icon at bounding box center [911, 317] width 6 height 6
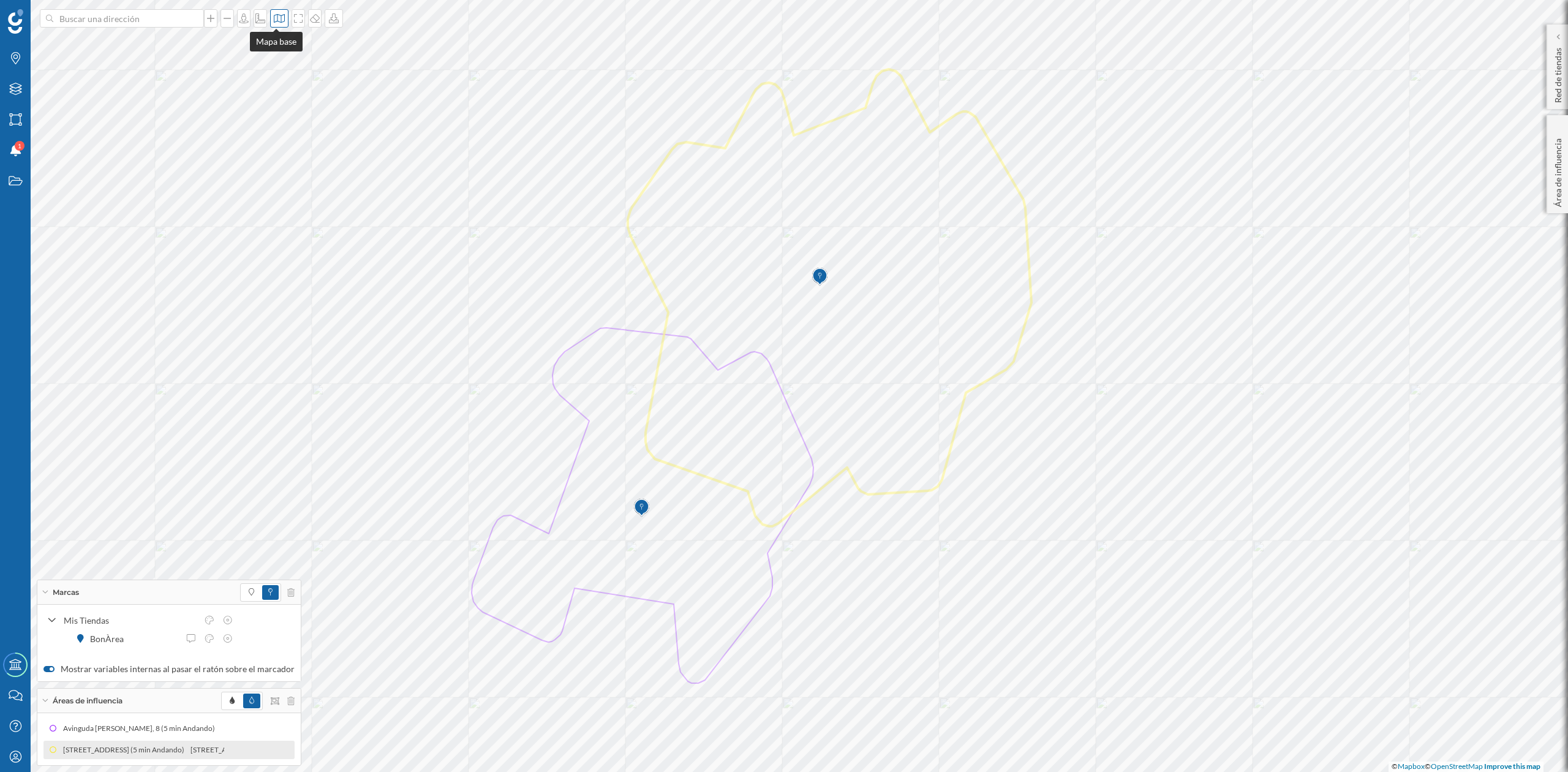
click at [277, 23] on div at bounding box center [279, 19] width 19 height 19
click at [283, 67] on img at bounding box center [291, 81] width 37 height 43
click at [260, 751] on icon at bounding box center [264, 750] width 8 height 8
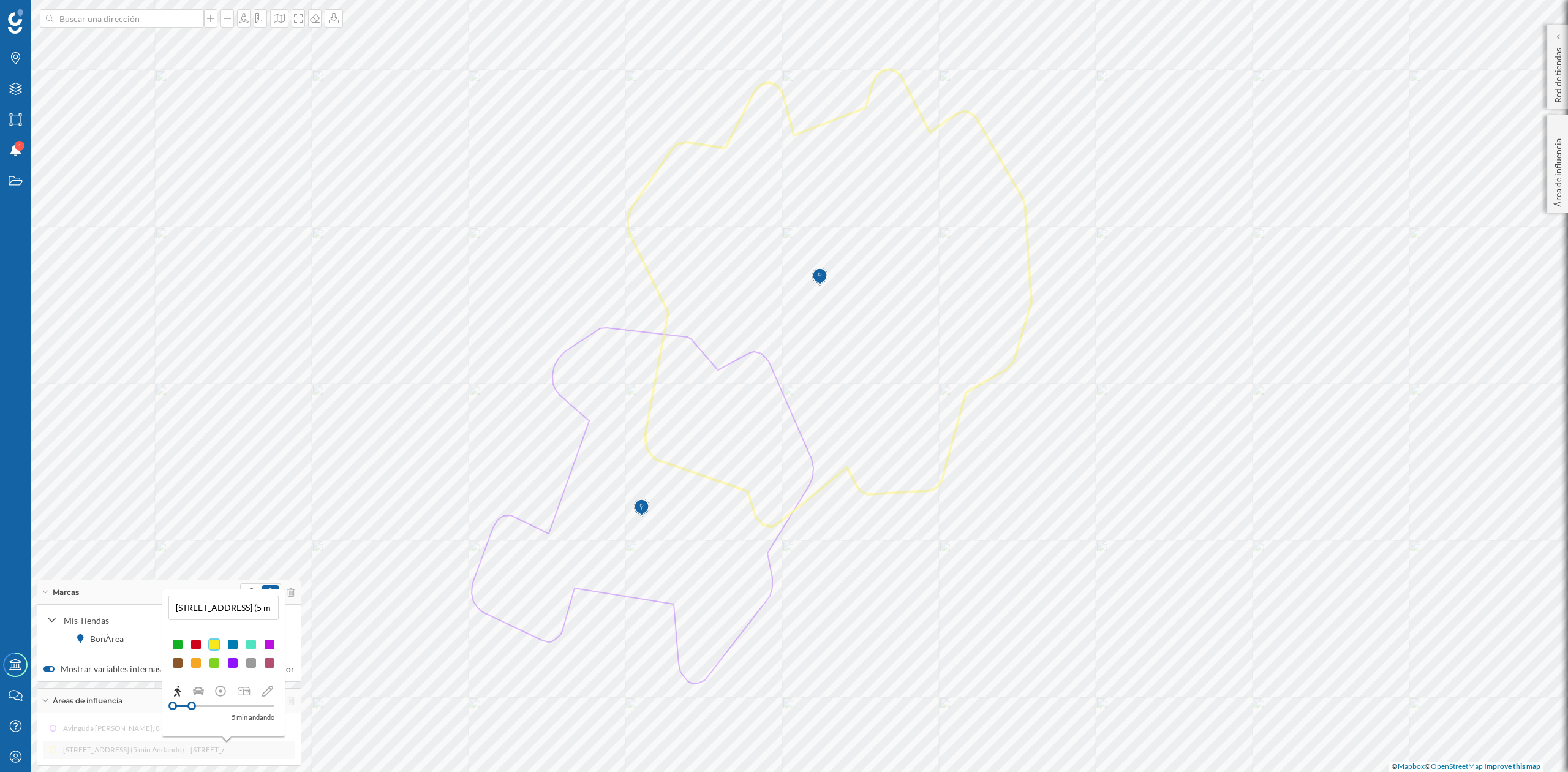
click at [192, 643] on div at bounding box center [196, 644] width 12 height 12
